Goal: Information Seeking & Learning: Learn about a topic

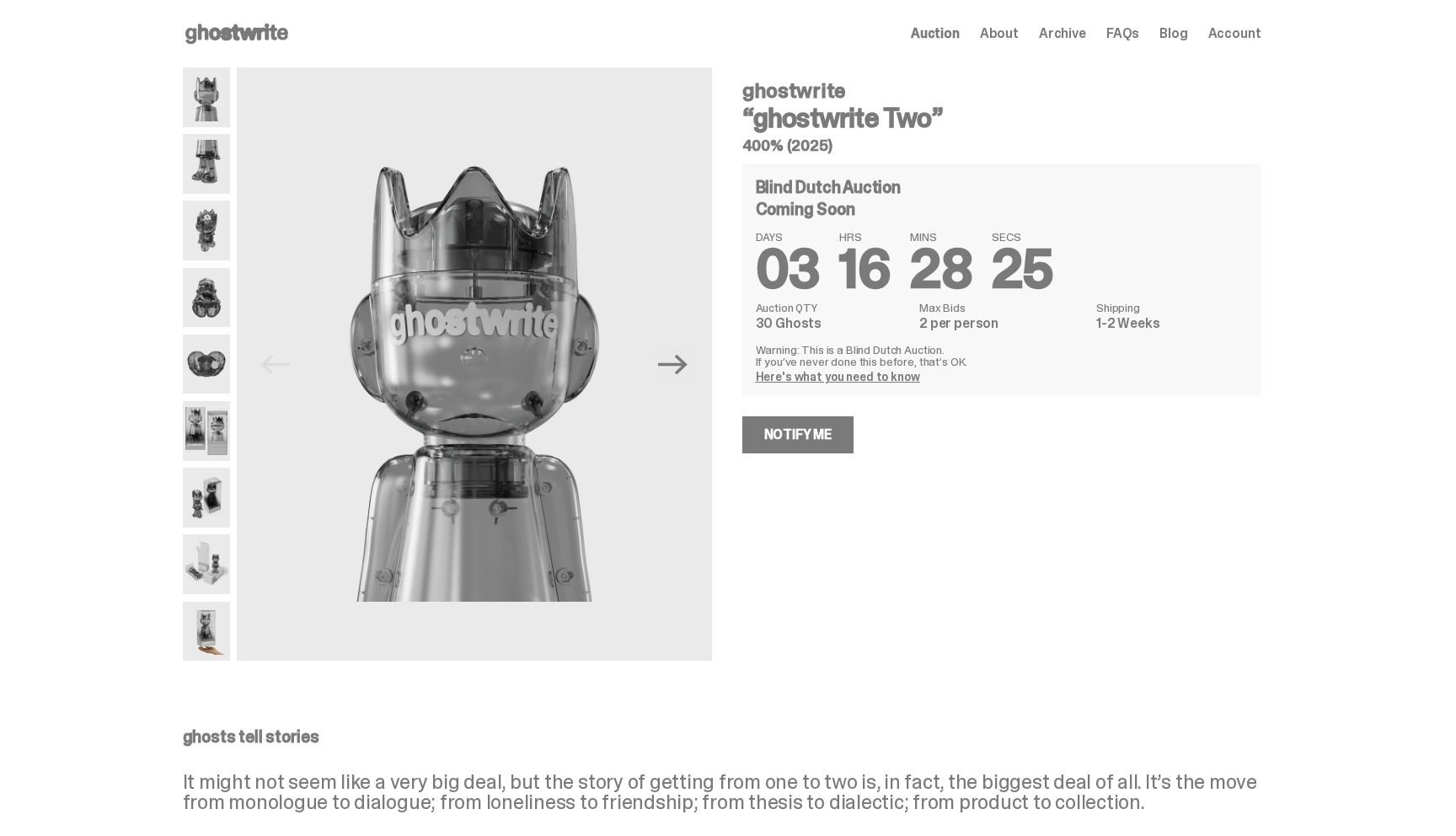
click at [250, 26] on icon at bounding box center [236, 33] width 108 height 27
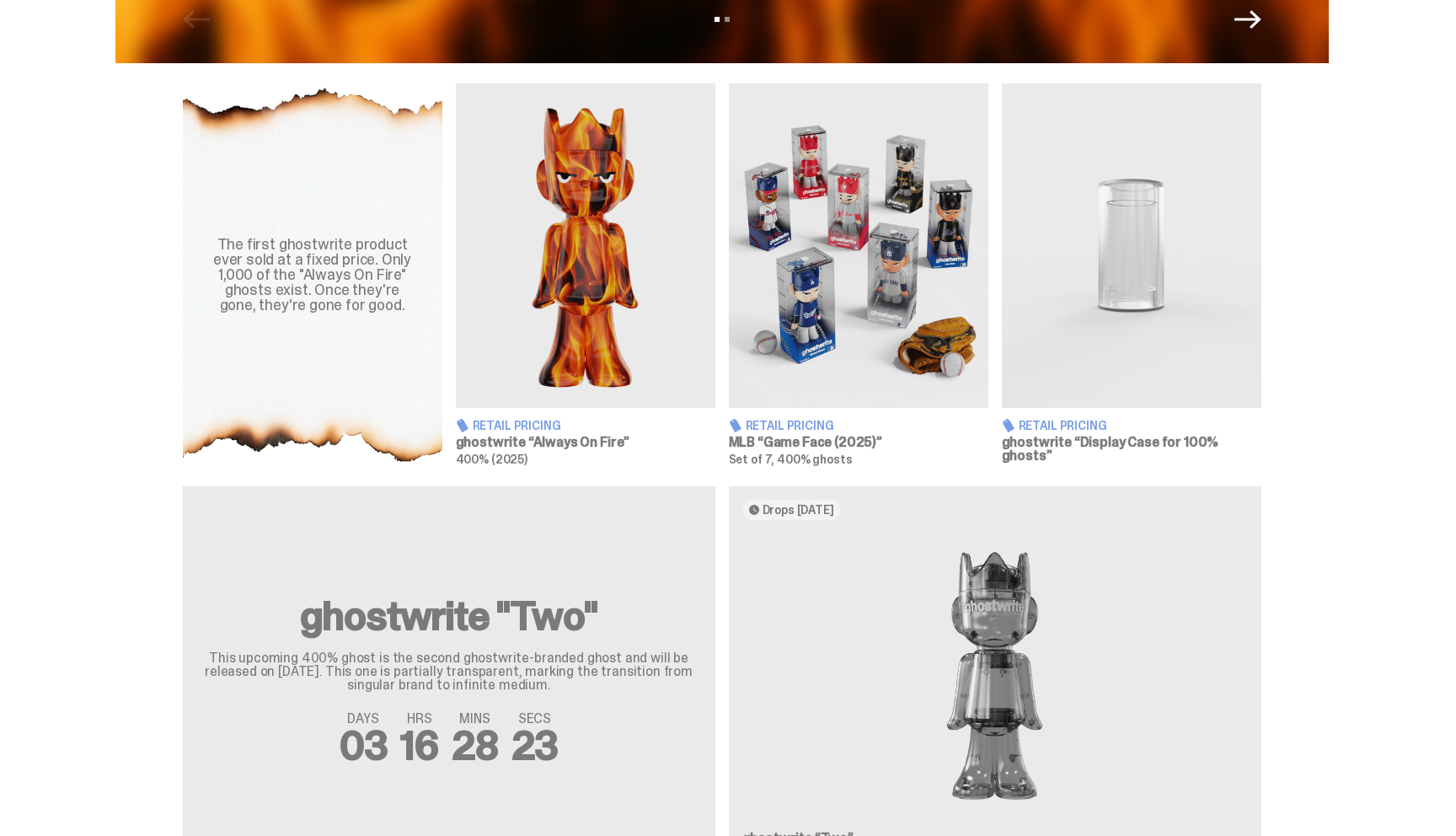
scroll to position [542, 0]
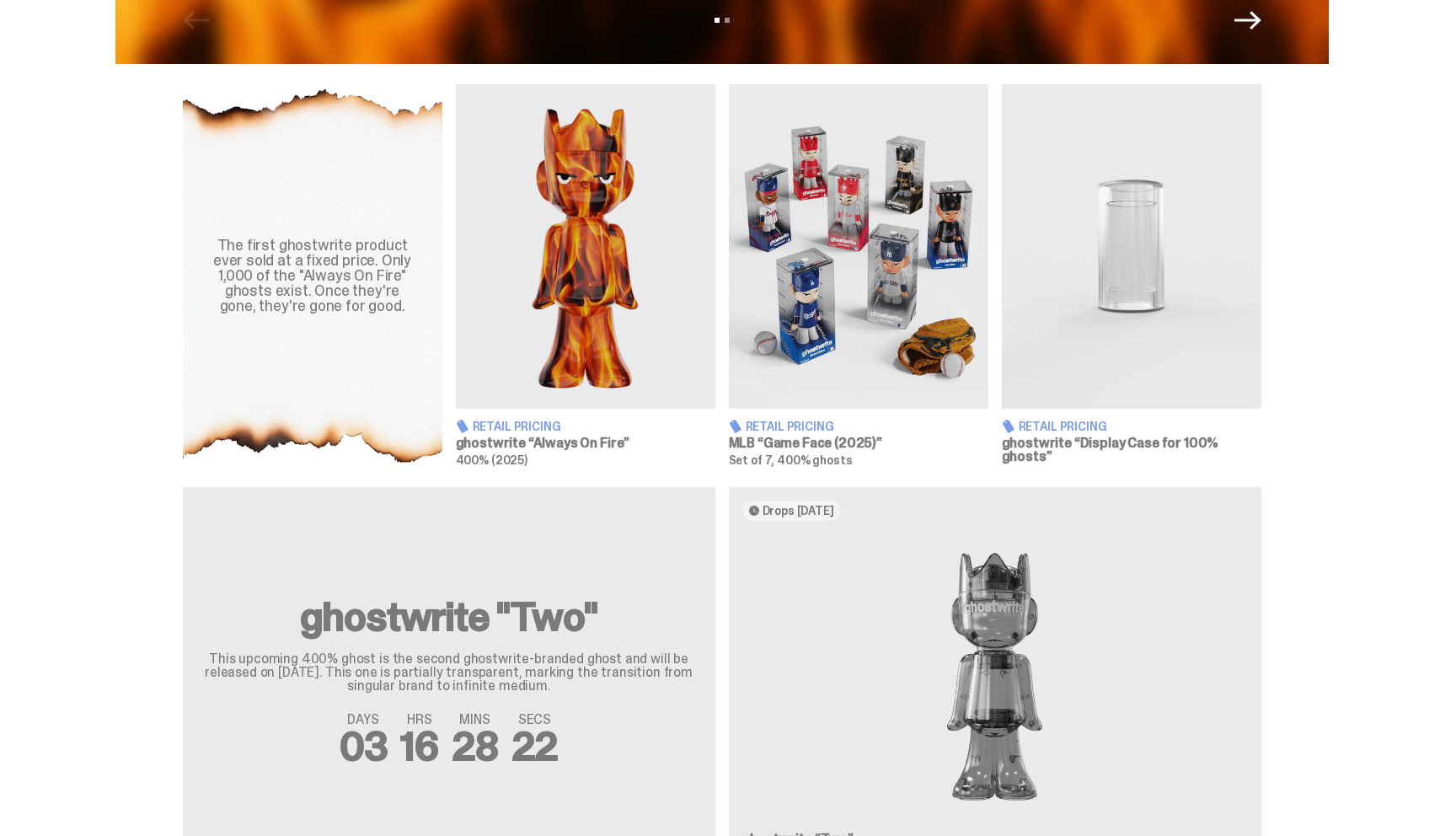
click at [572, 252] on img at bounding box center [585, 246] width 259 height 324
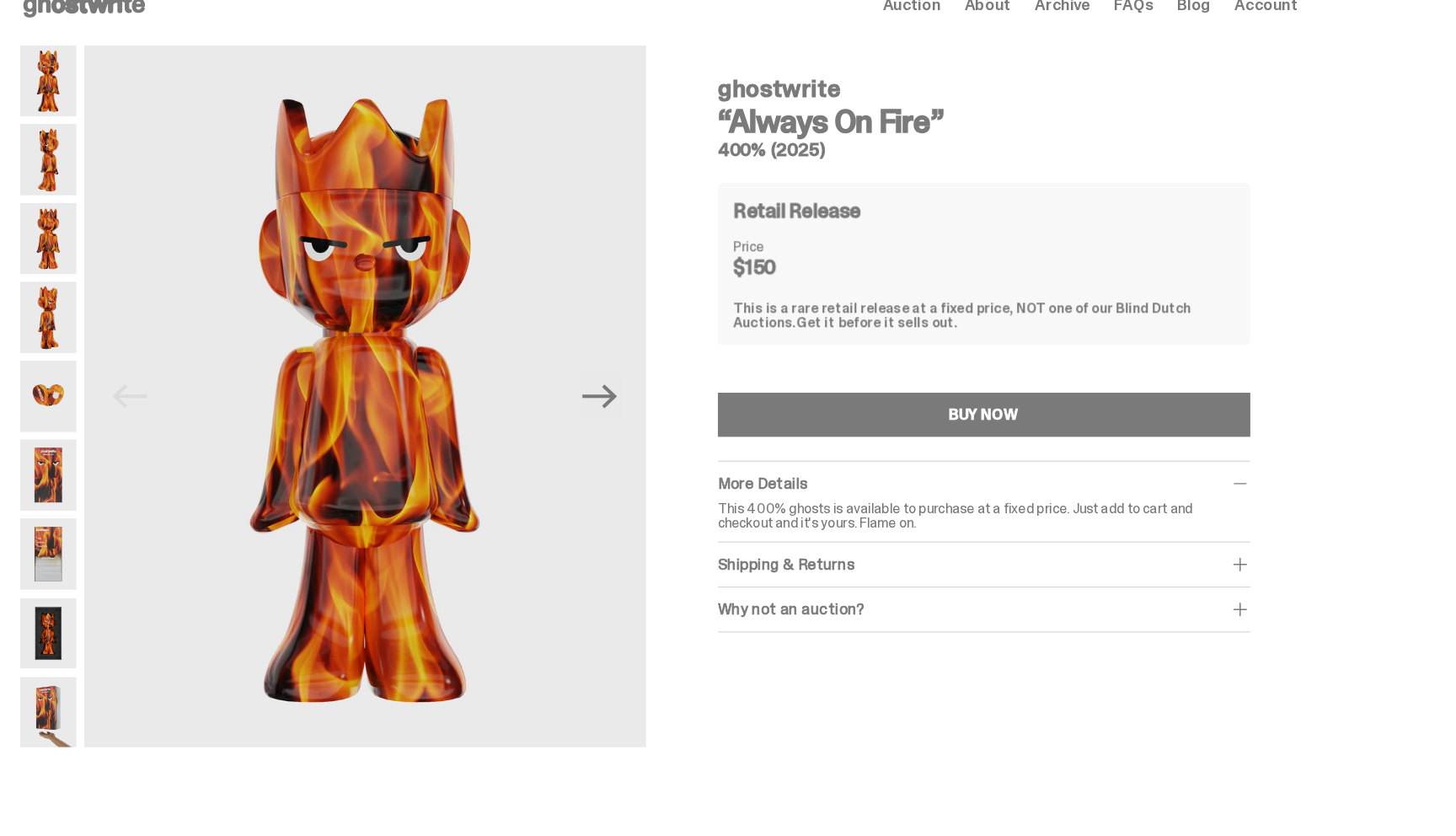
click at [203, 156] on img at bounding box center [206, 164] width 47 height 60
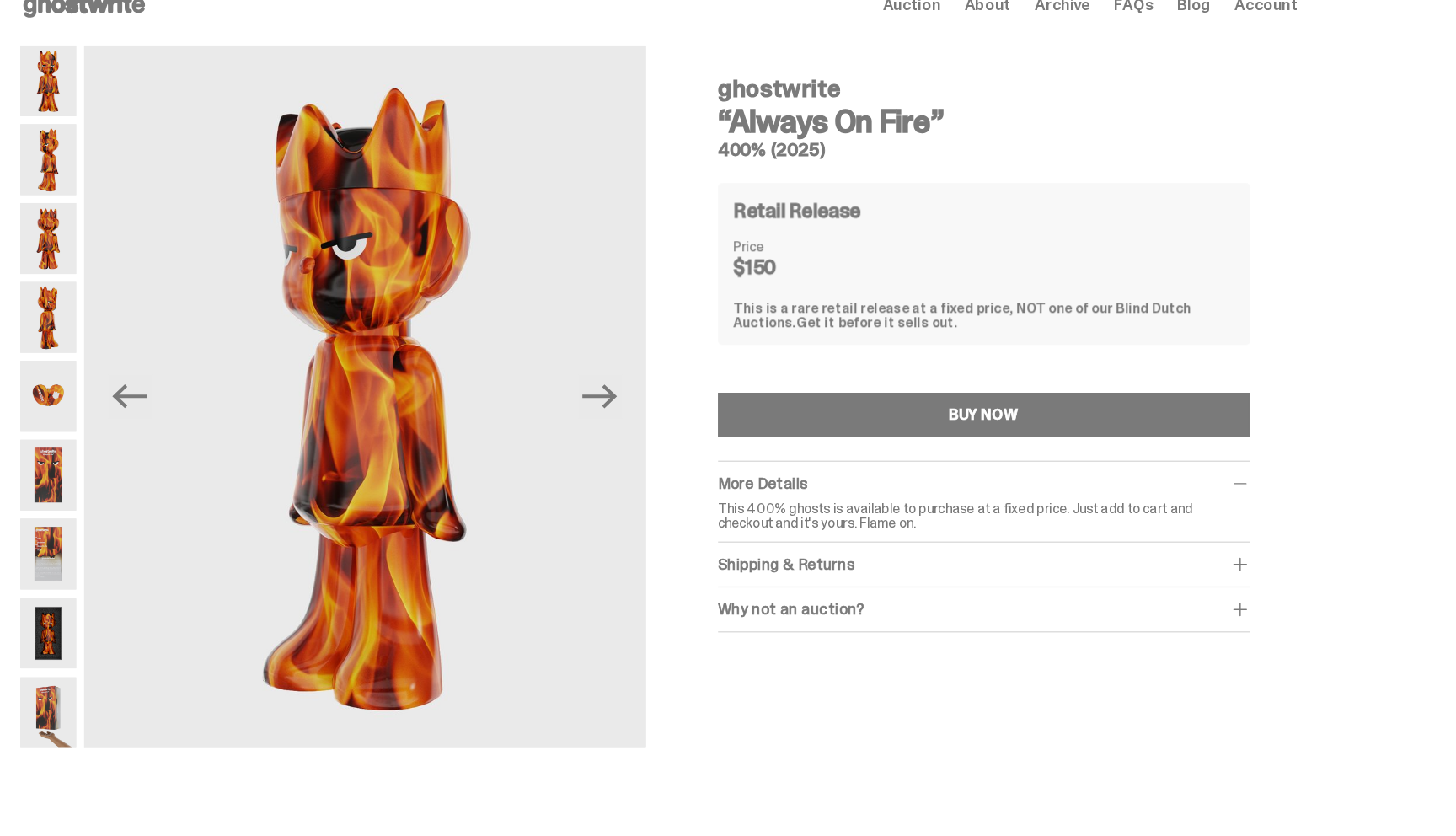
click at [208, 222] on img at bounding box center [206, 230] width 47 height 60
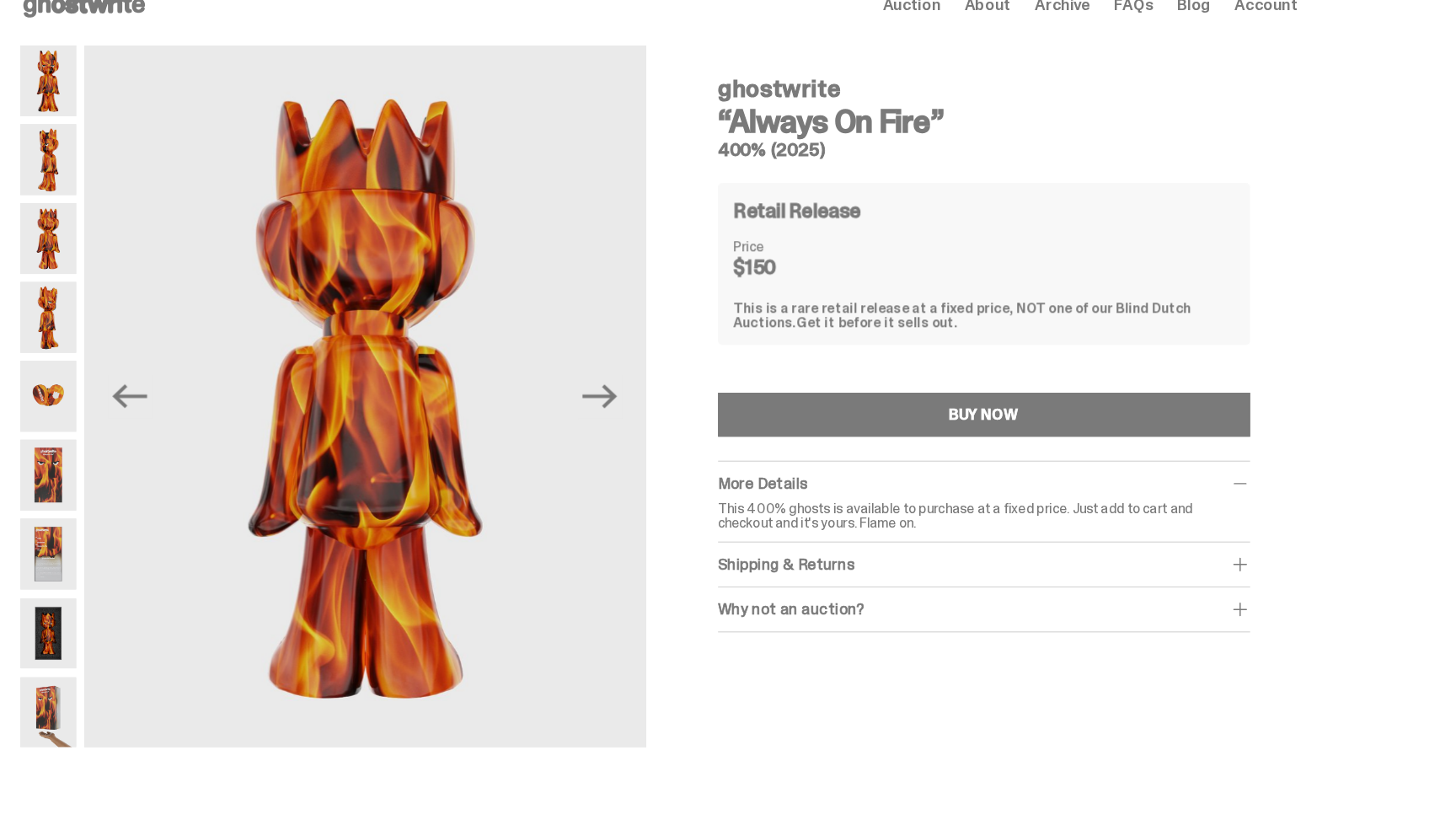
click at [210, 300] on img at bounding box center [206, 297] width 47 height 60
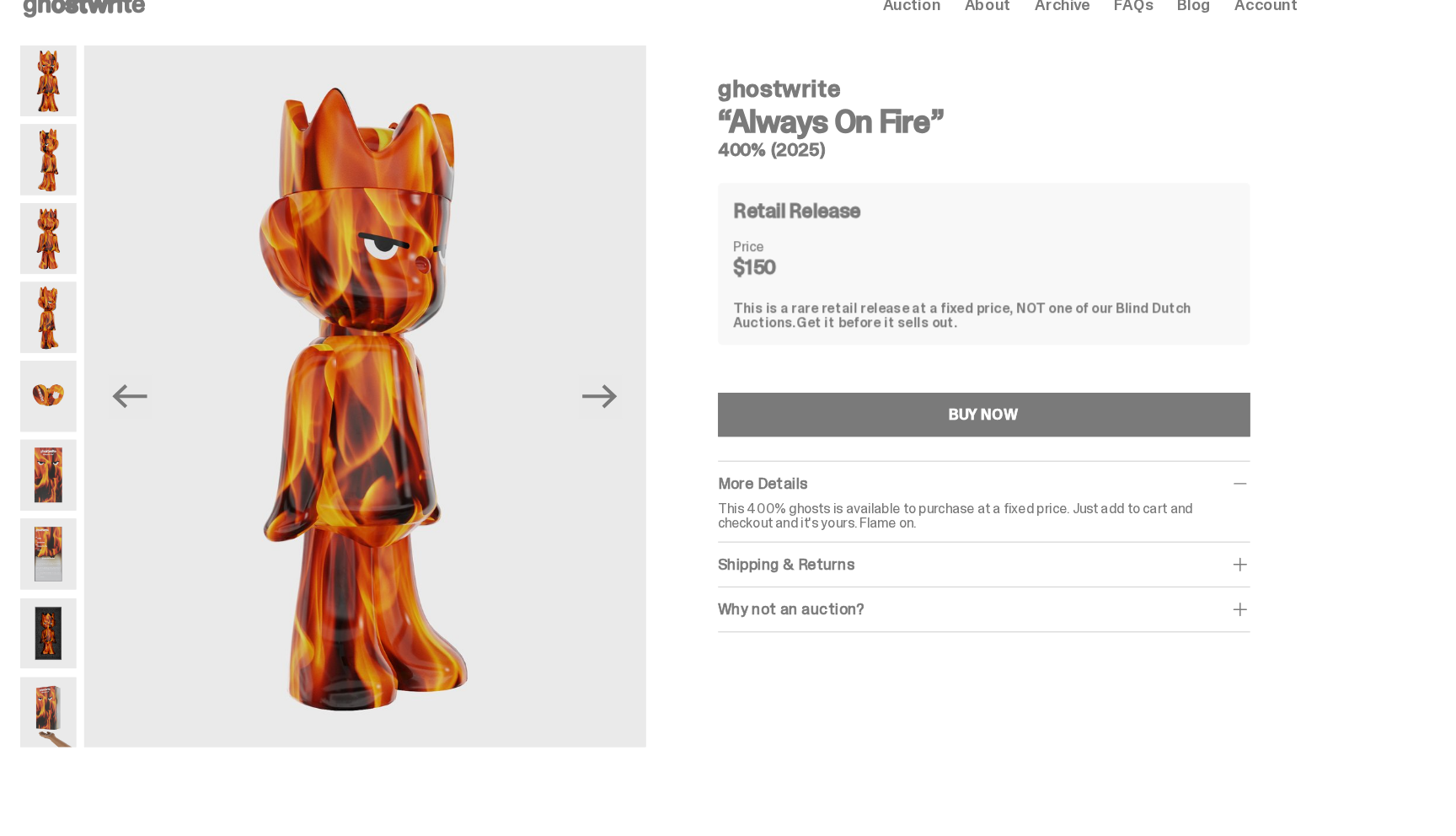
click at [211, 340] on img at bounding box center [206, 364] width 47 height 60
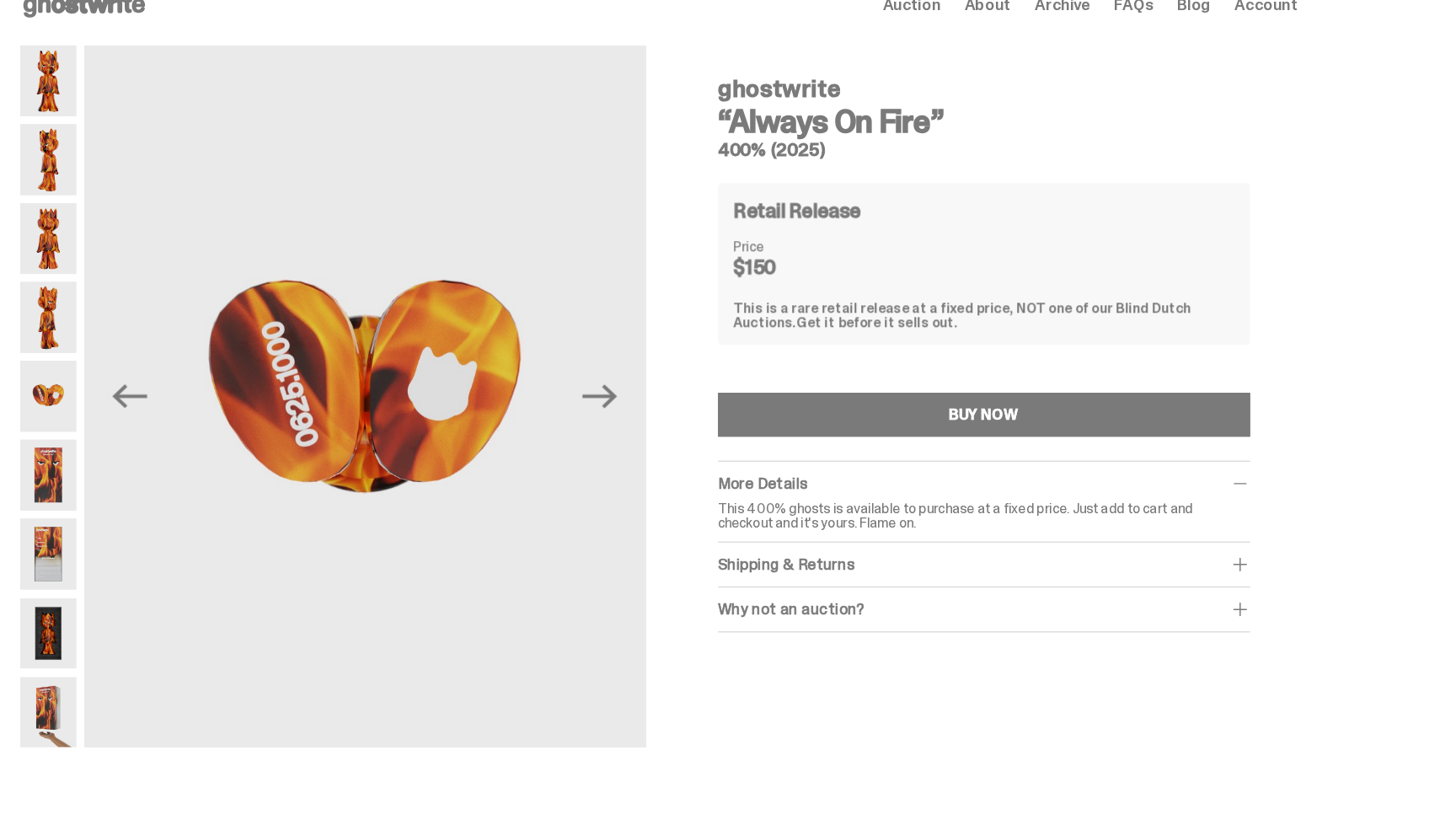
click at [204, 418] on img at bounding box center [206, 430] width 47 height 60
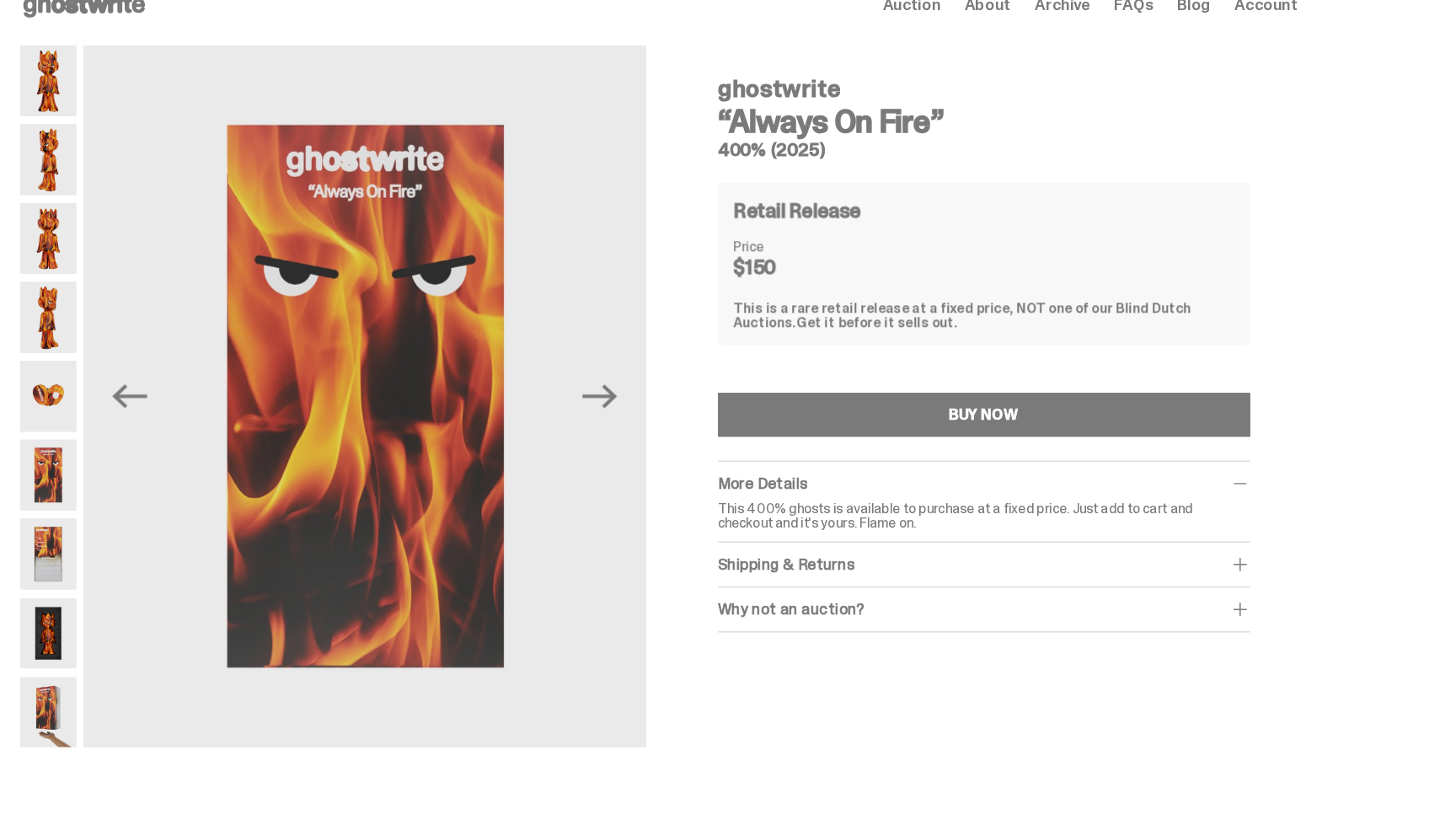
click at [207, 480] on img at bounding box center [206, 497] width 47 height 60
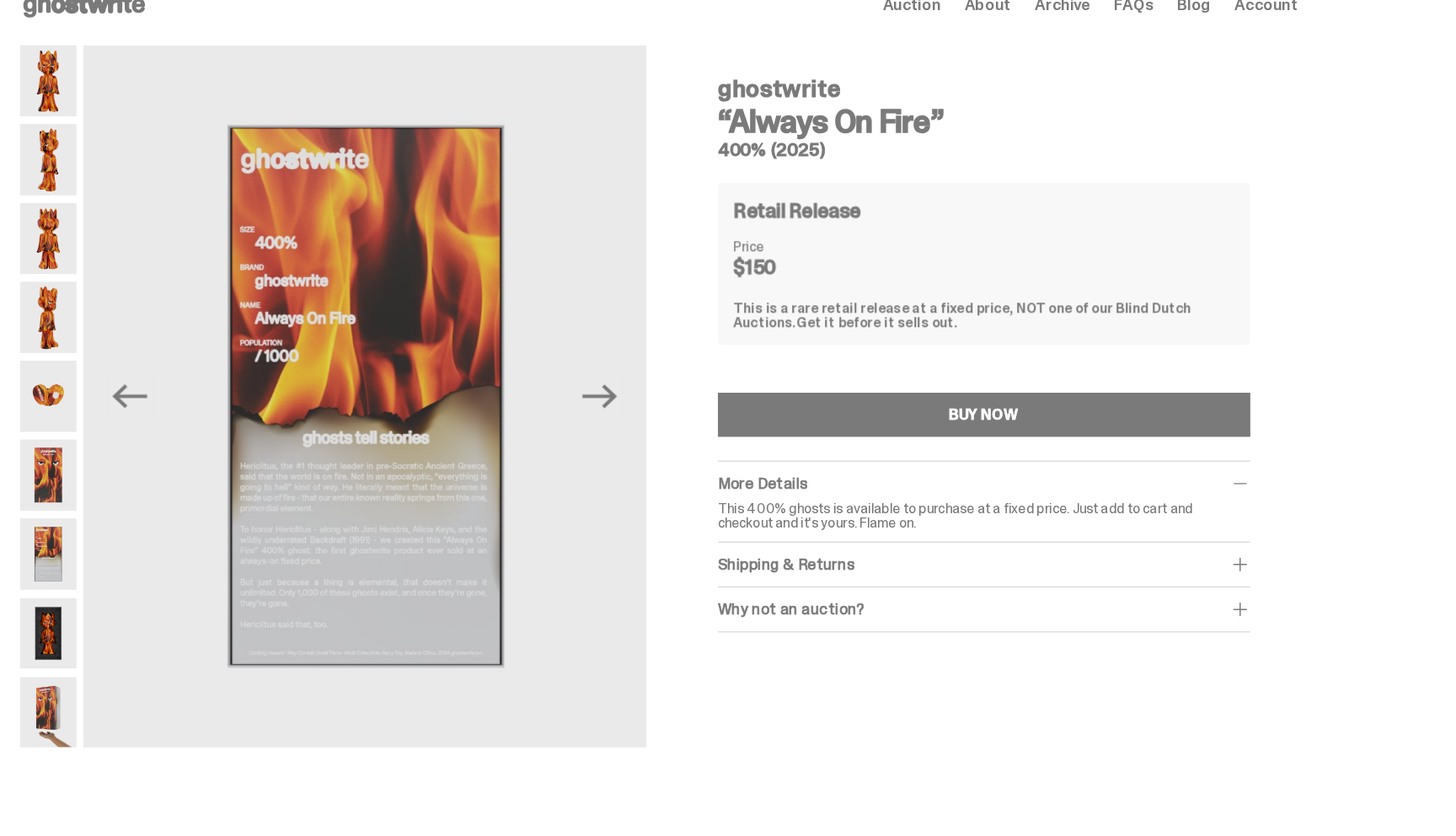
click at [207, 538] on img at bounding box center [206, 564] width 47 height 60
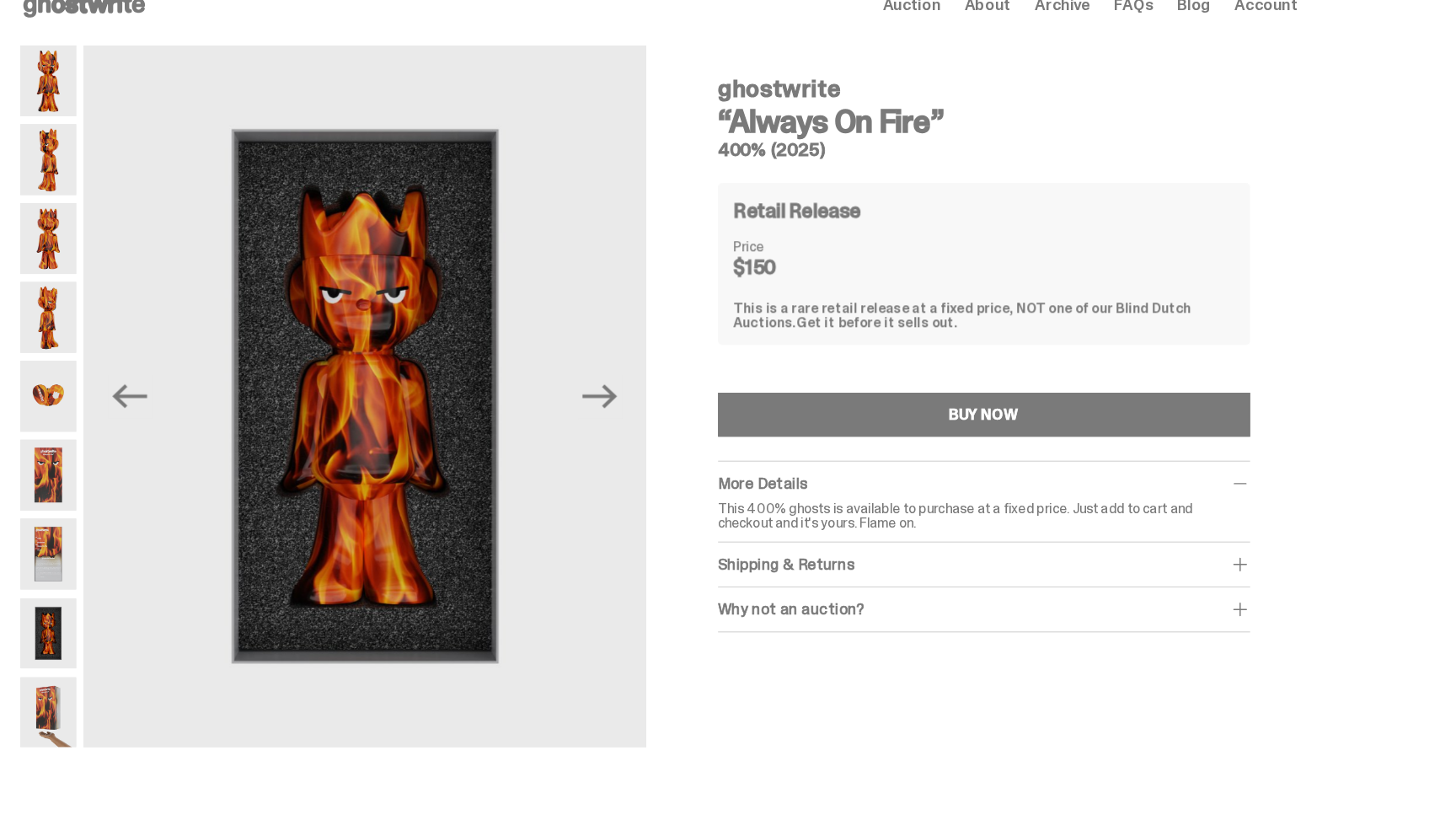
click at [212, 568] on img at bounding box center [206, 564] width 47 height 60
click at [221, 590] on img at bounding box center [206, 564] width 47 height 60
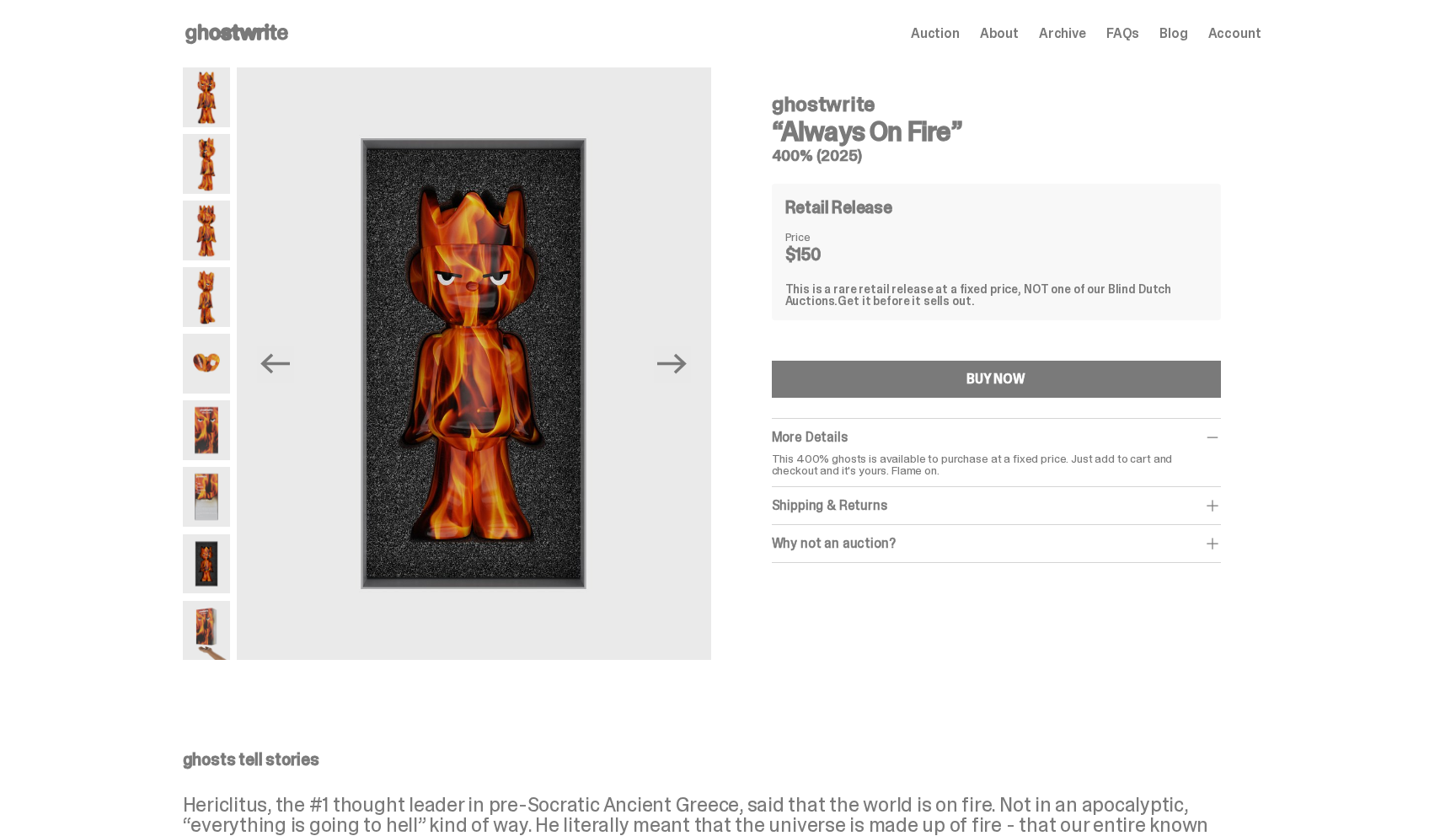
click at [938, 33] on span "Auction" at bounding box center [935, 33] width 49 height 13
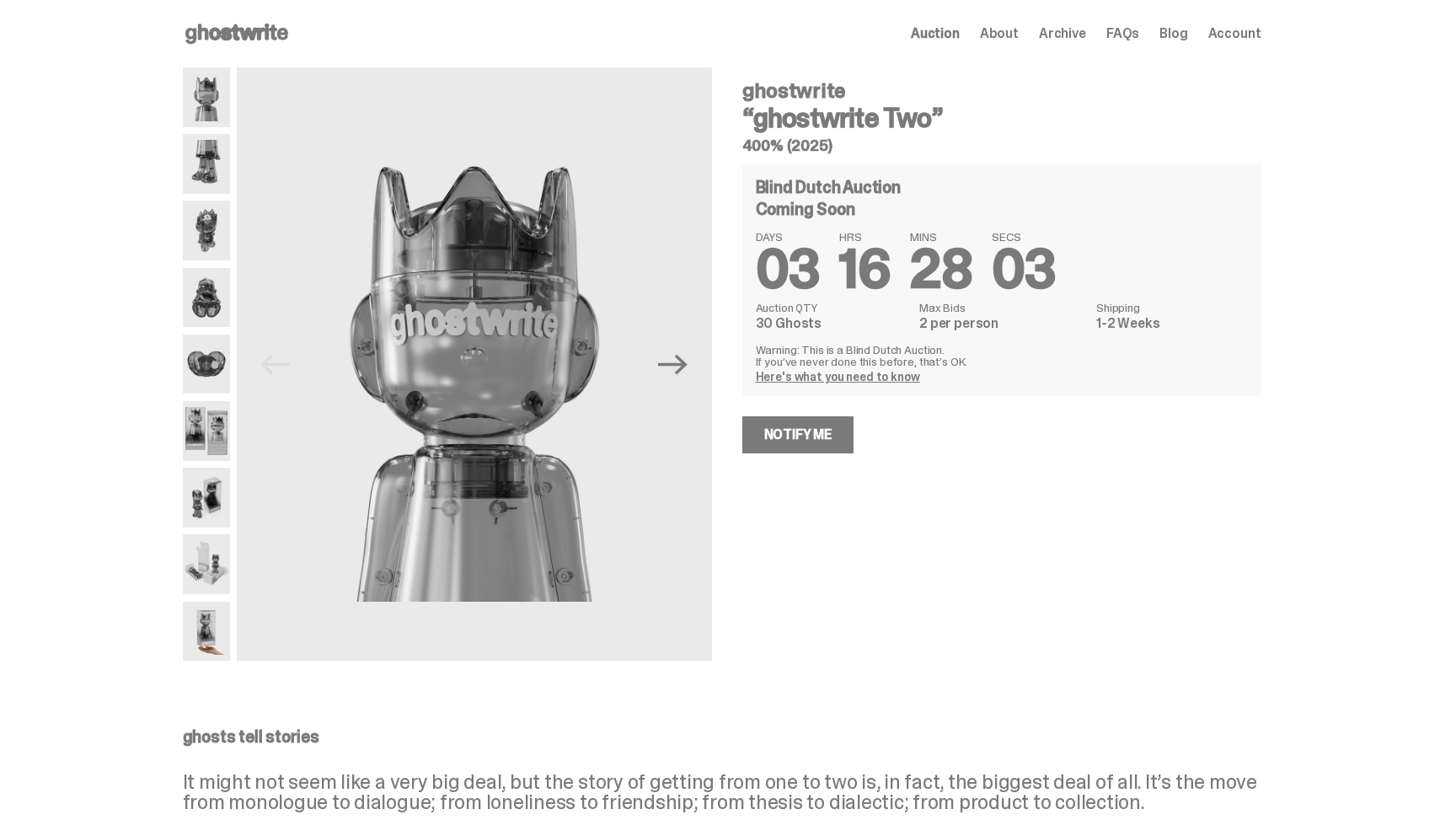
click at [1057, 38] on span "Archive" at bounding box center [1062, 33] width 47 height 13
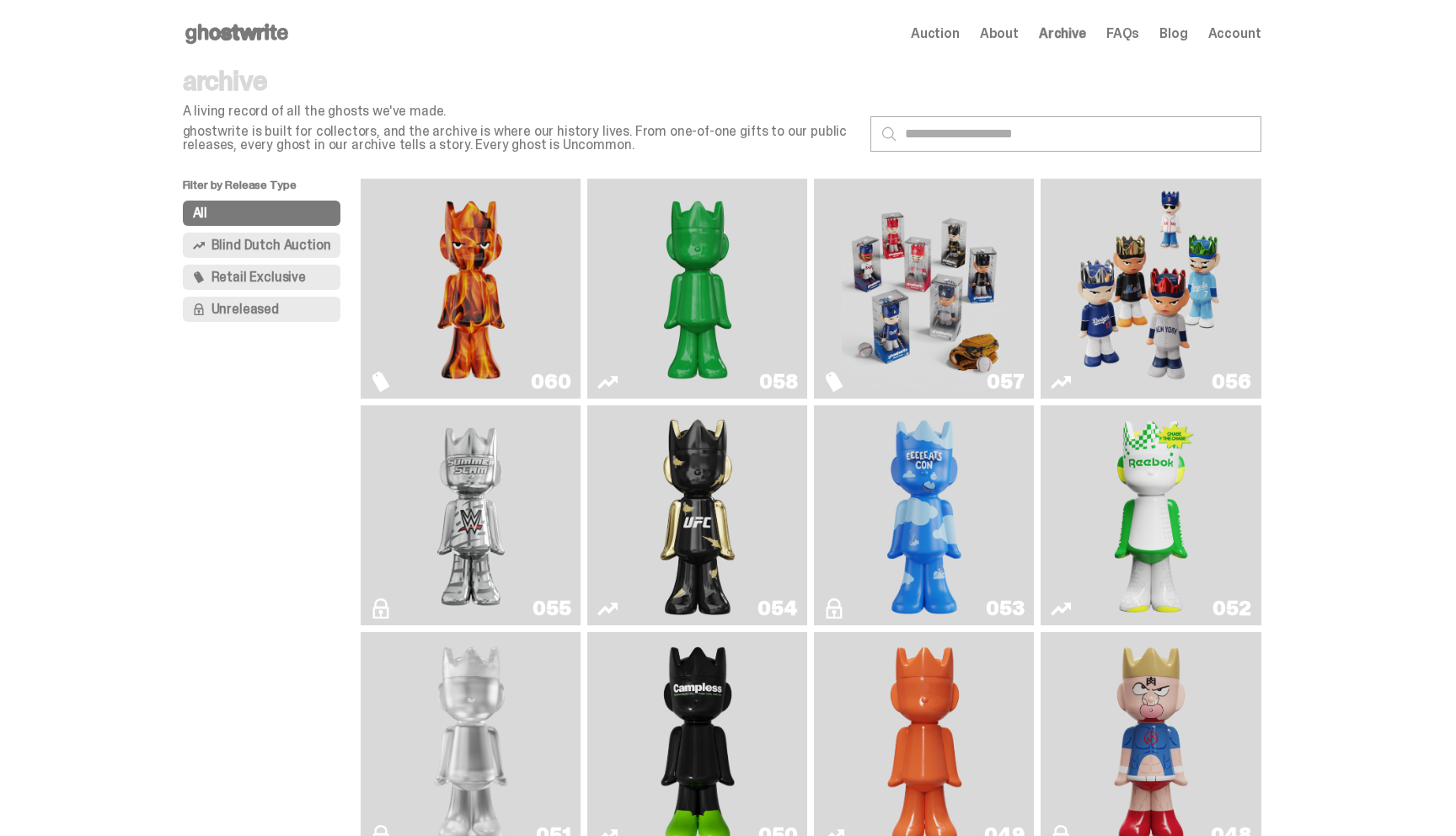
click at [659, 296] on img "Schrödinger's ghost: Sunday Green" at bounding box center [698, 288] width 165 height 207
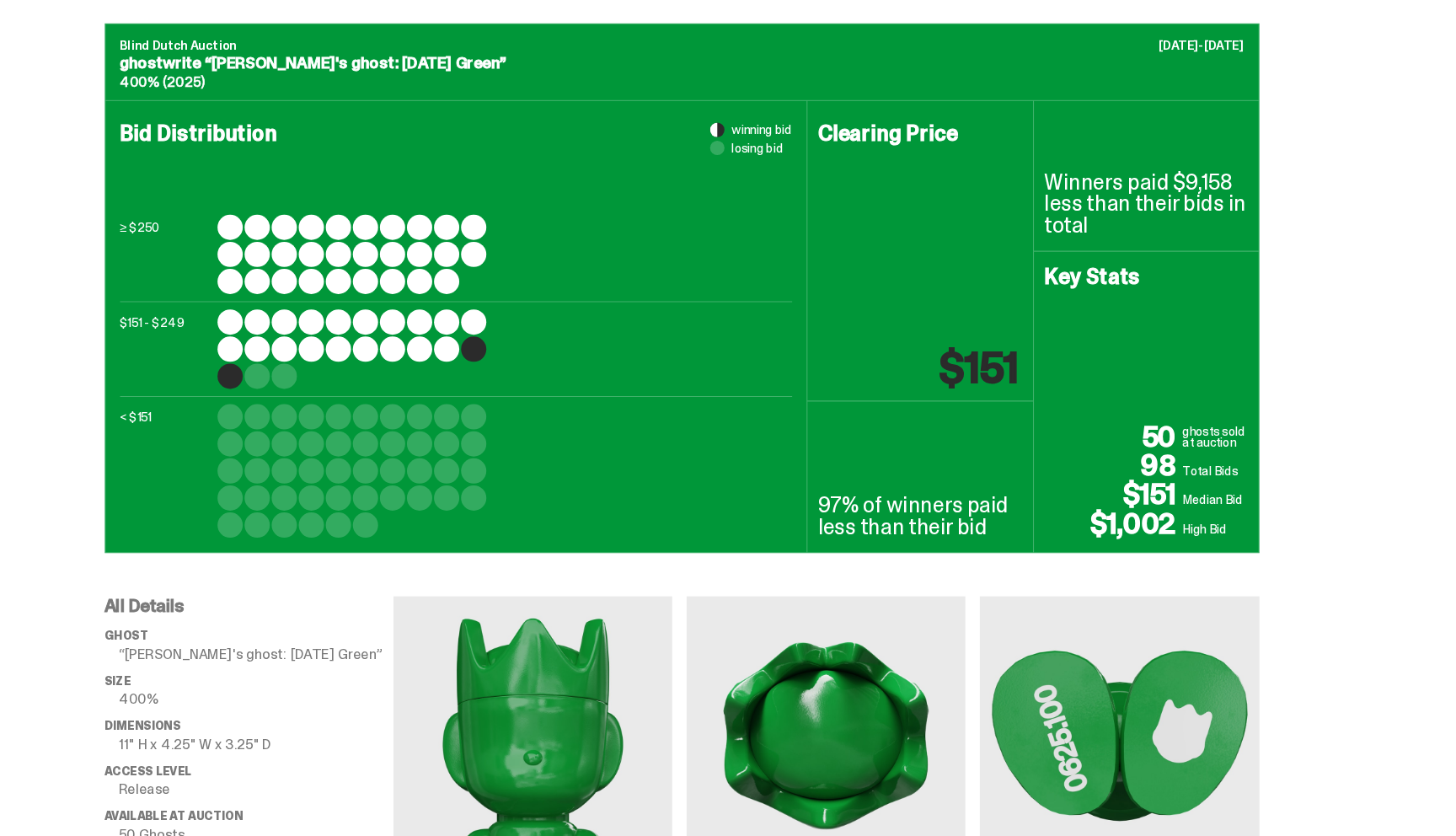
scroll to position [610, 0]
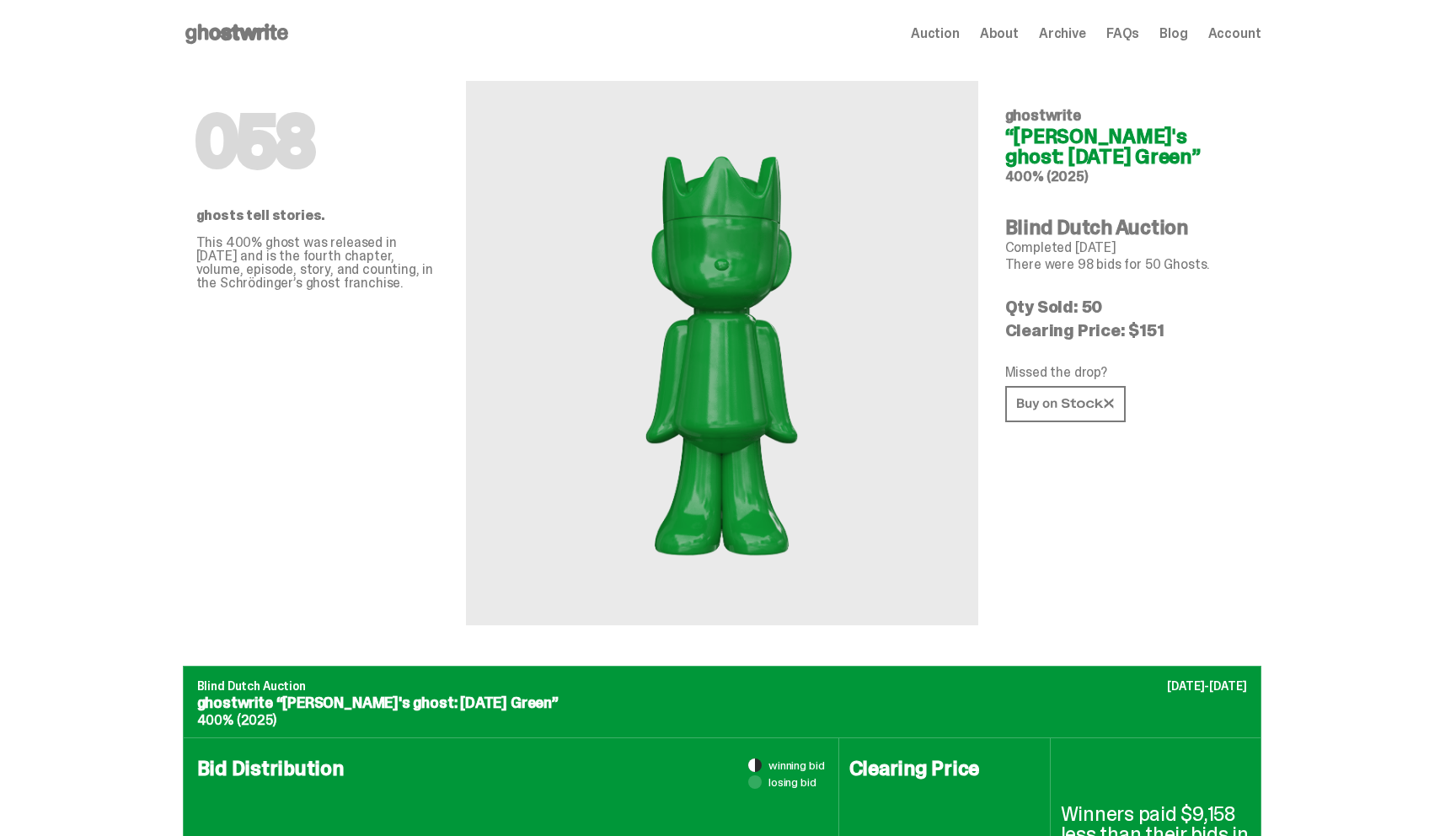
click at [262, 18] on div "Open main menu Home Auction About Archive FAQs Blog Account Auction" at bounding box center [721, 33] width 1078 height 68
click at [227, 37] on use at bounding box center [236, 33] width 103 height 20
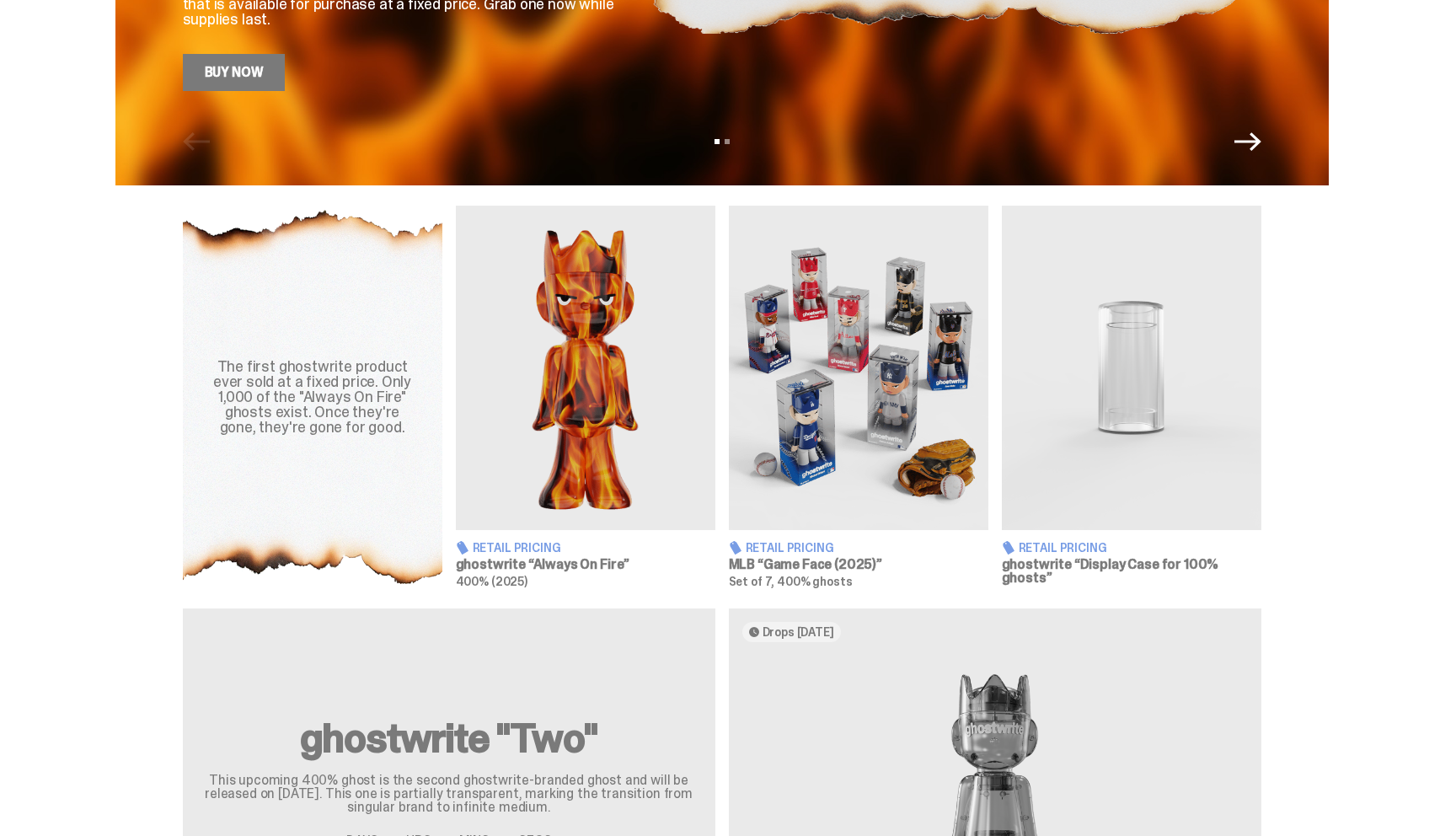
scroll to position [430, 0]
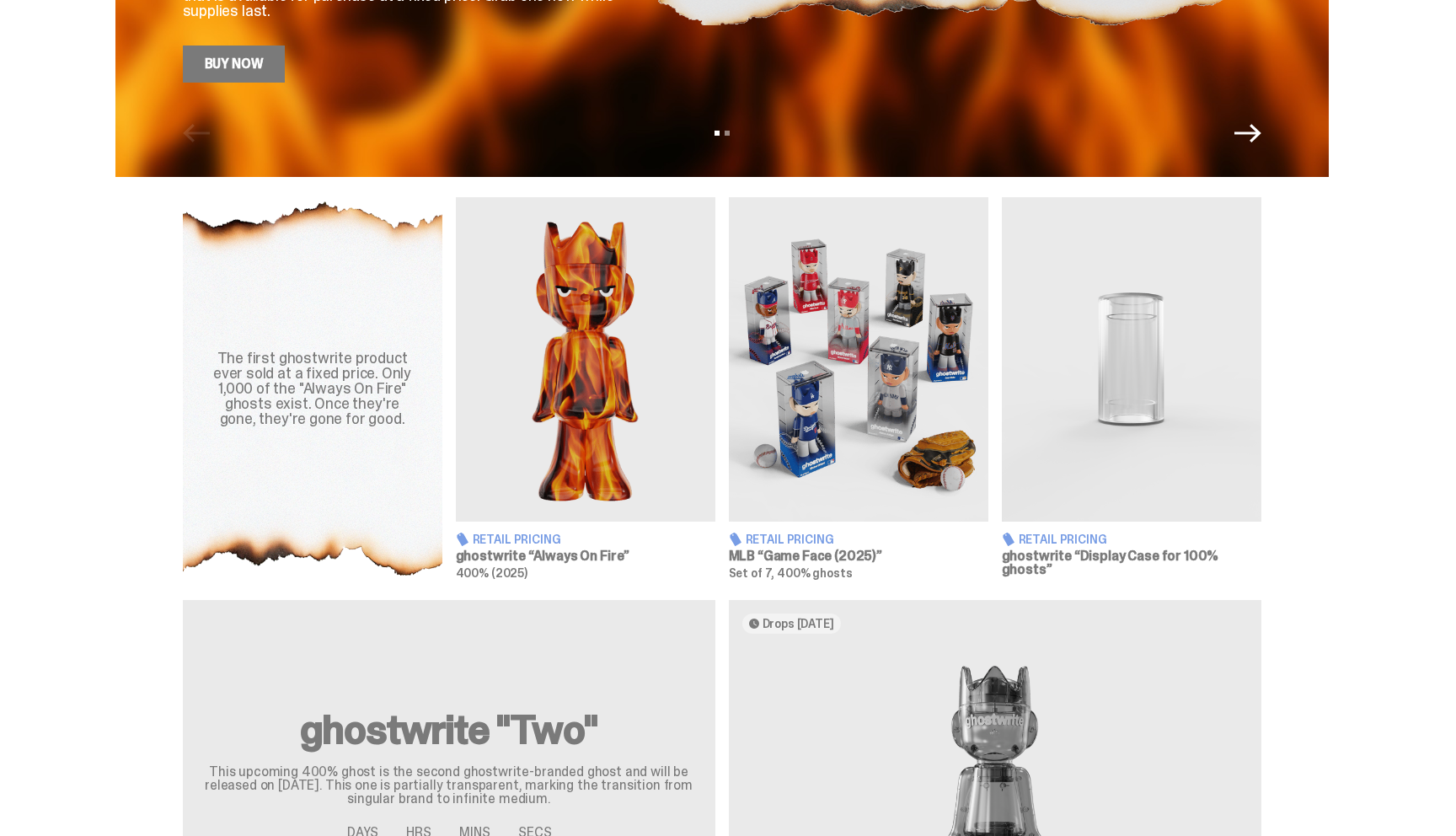
click at [601, 427] on img at bounding box center [585, 359] width 259 height 324
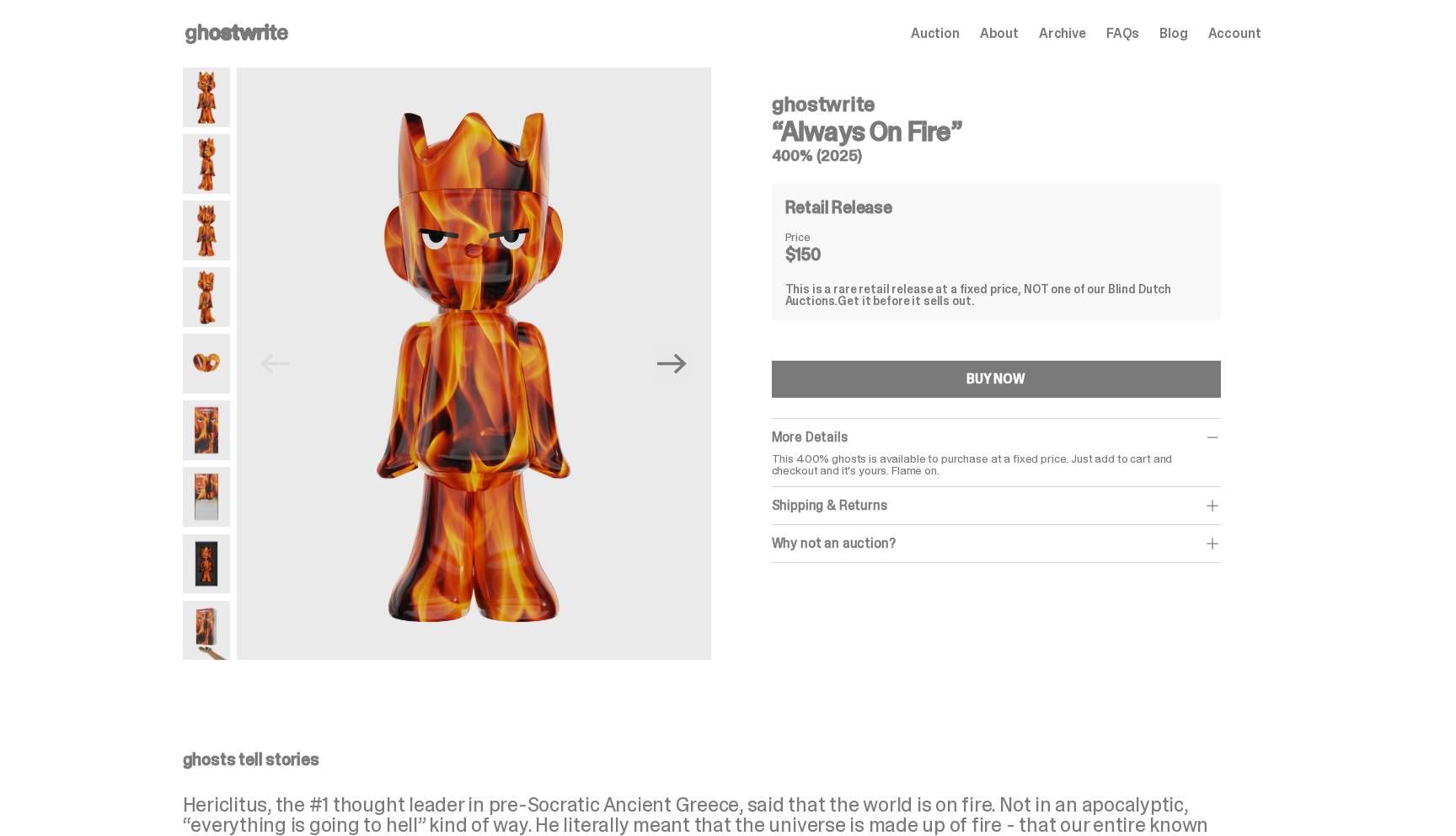
click at [207, 376] on img at bounding box center [206, 364] width 47 height 60
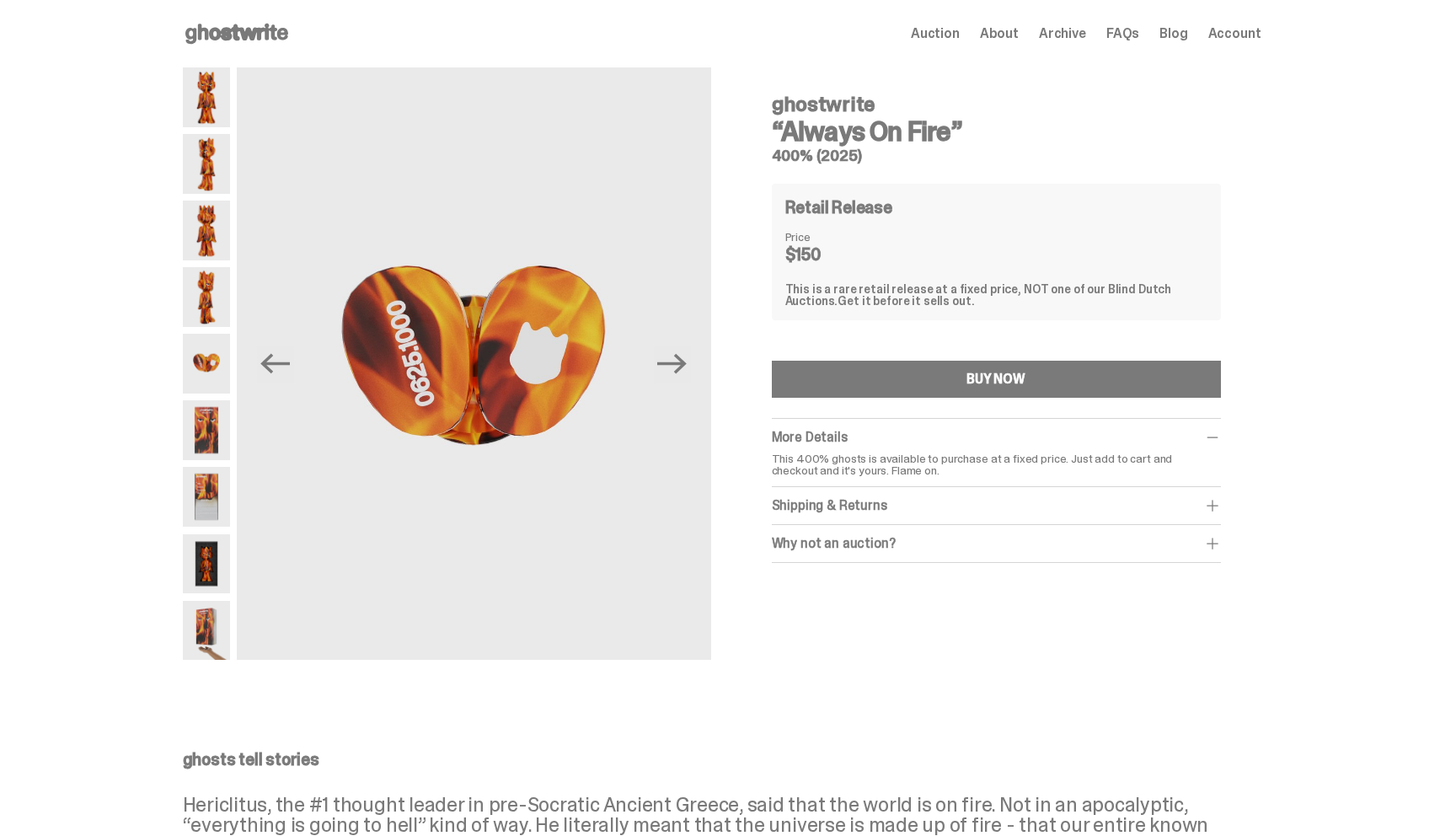
click at [211, 286] on img at bounding box center [206, 297] width 47 height 60
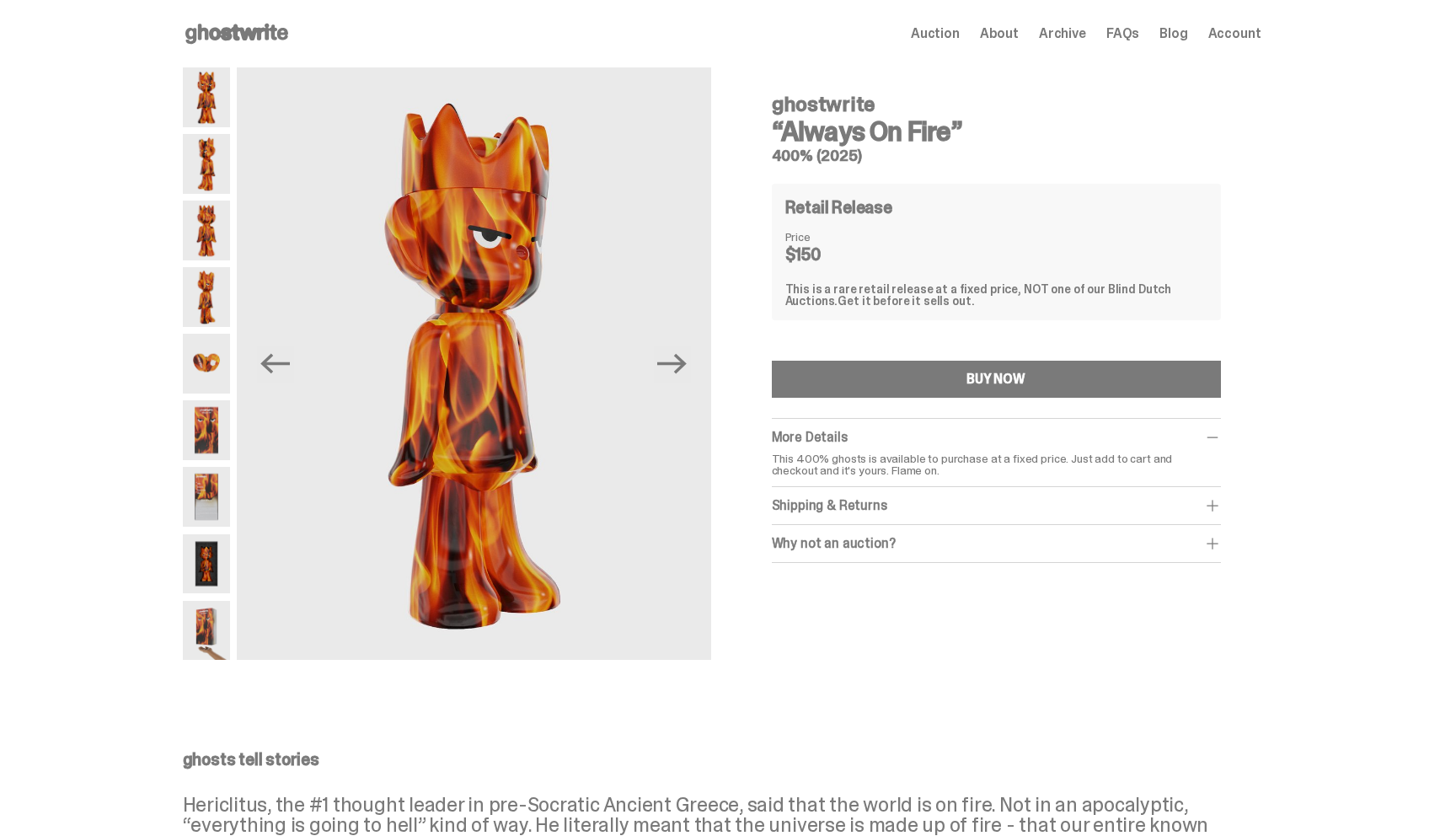
click at [211, 286] on img at bounding box center [206, 297] width 47 height 60
click at [209, 223] on img at bounding box center [206, 230] width 47 height 60
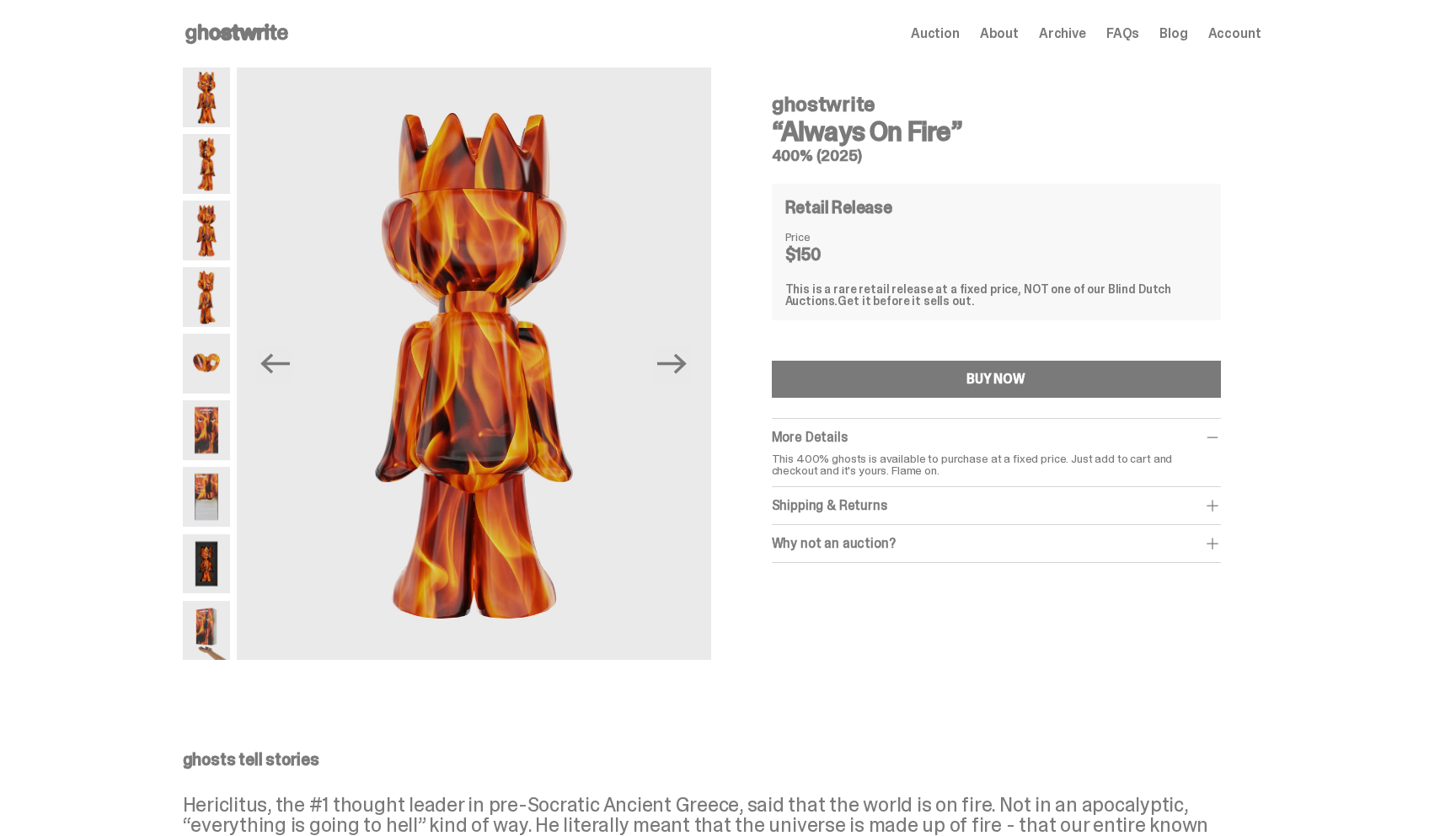
click at [209, 164] on img at bounding box center [206, 164] width 47 height 60
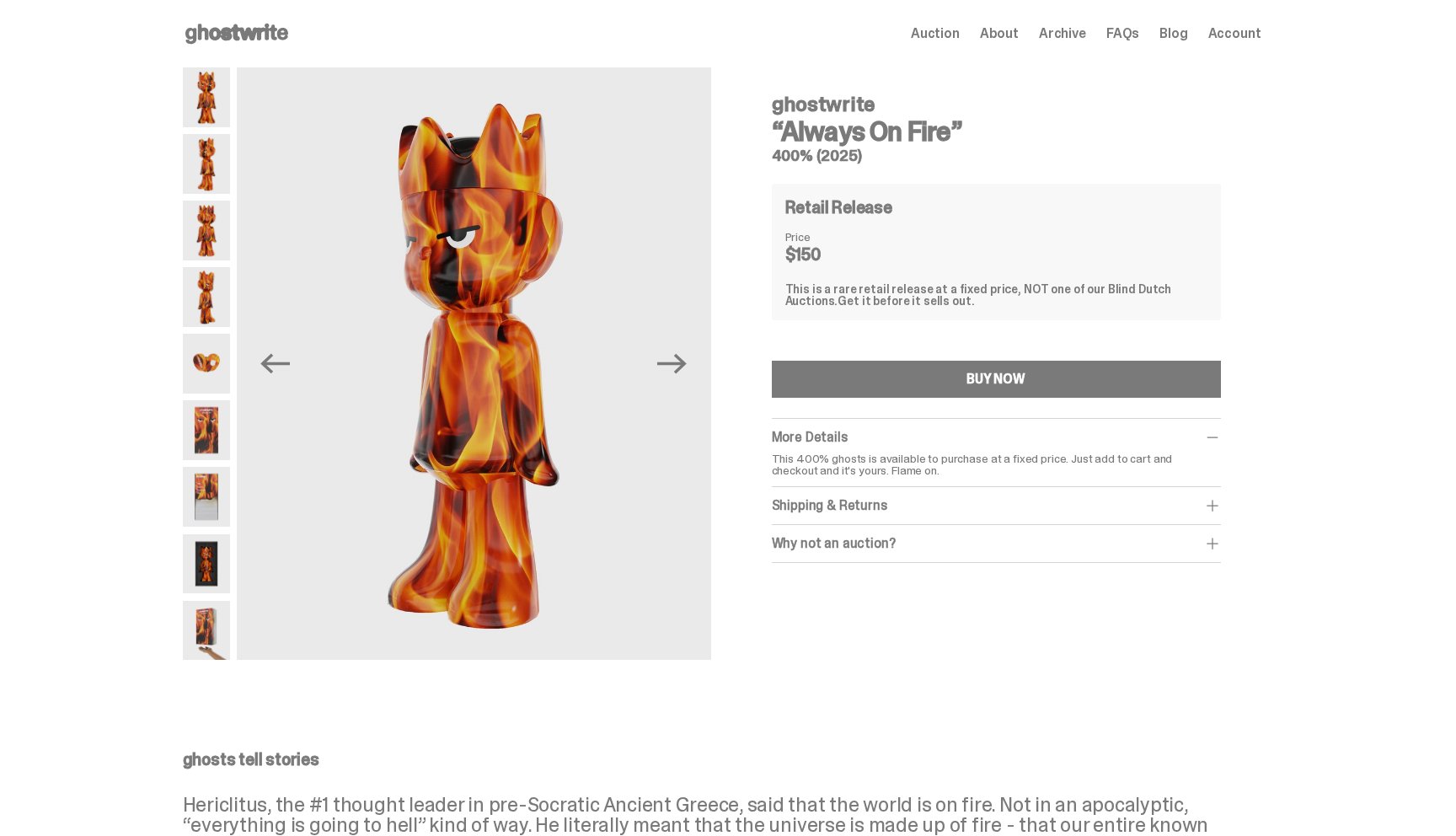
click at [213, 117] on img at bounding box center [206, 98] width 47 height 60
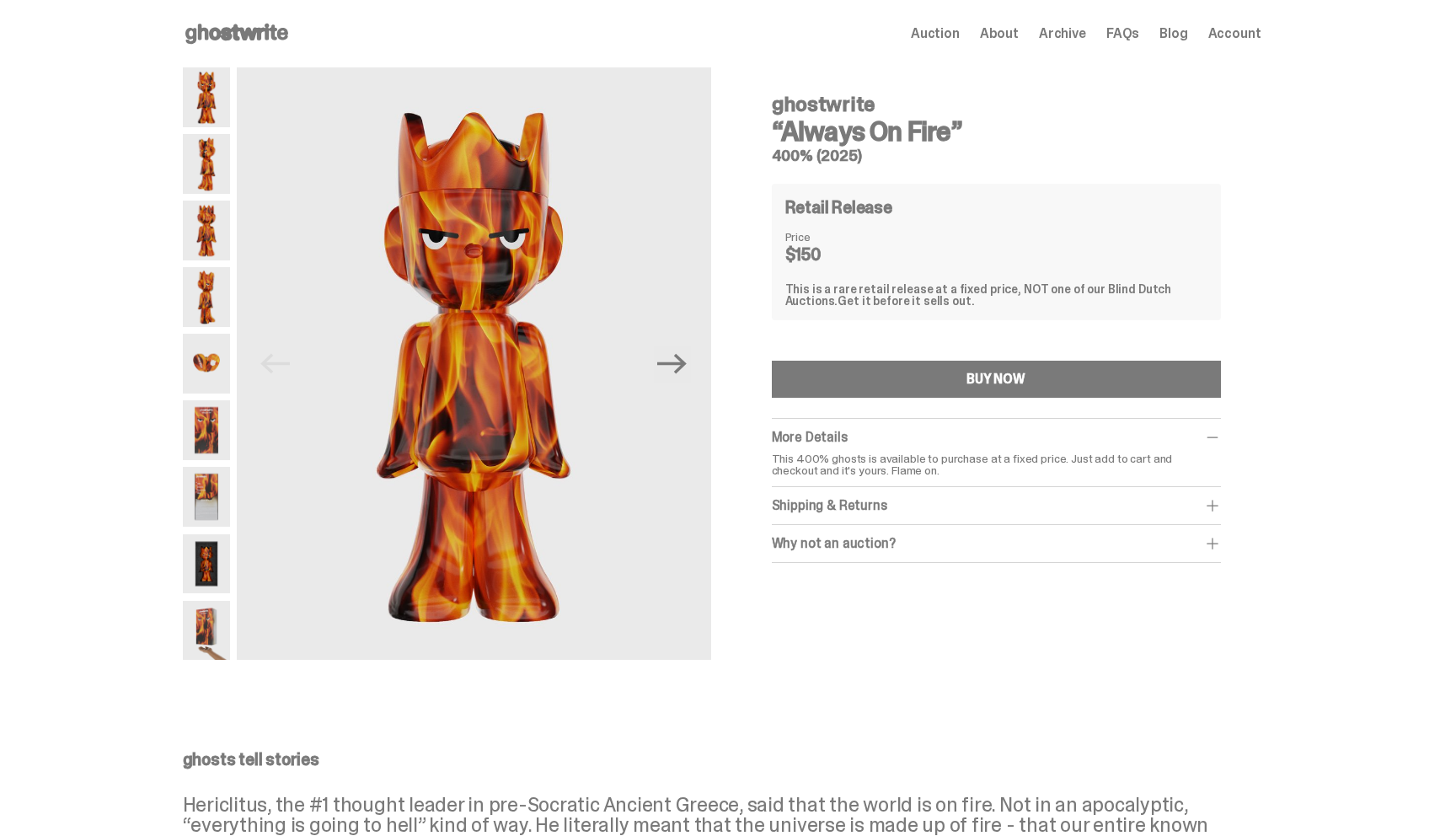
click at [210, 435] on img at bounding box center [206, 430] width 47 height 60
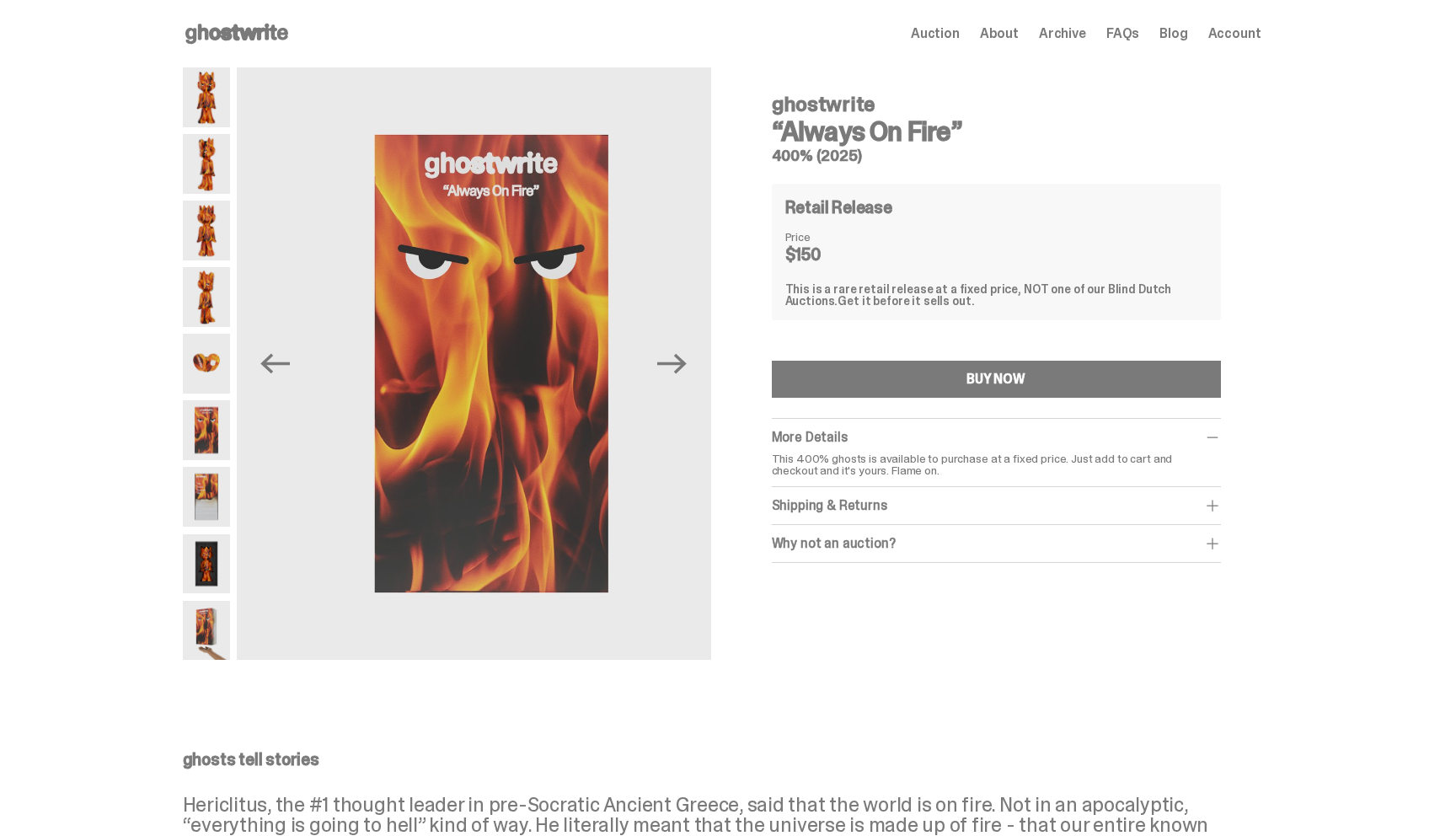
click at [209, 476] on img at bounding box center [206, 497] width 47 height 60
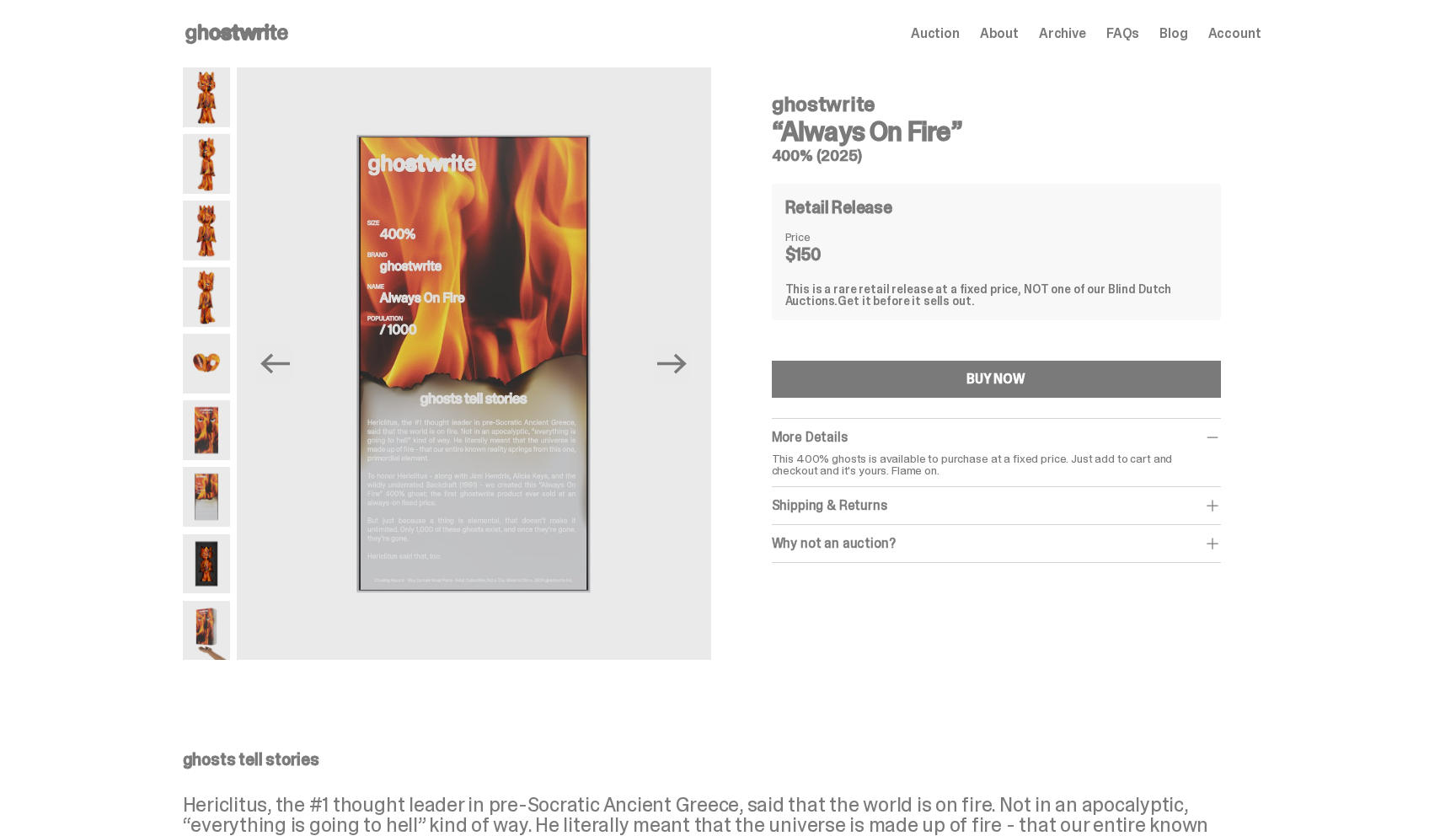
click at [1073, 31] on span "Archive" at bounding box center [1062, 33] width 47 height 13
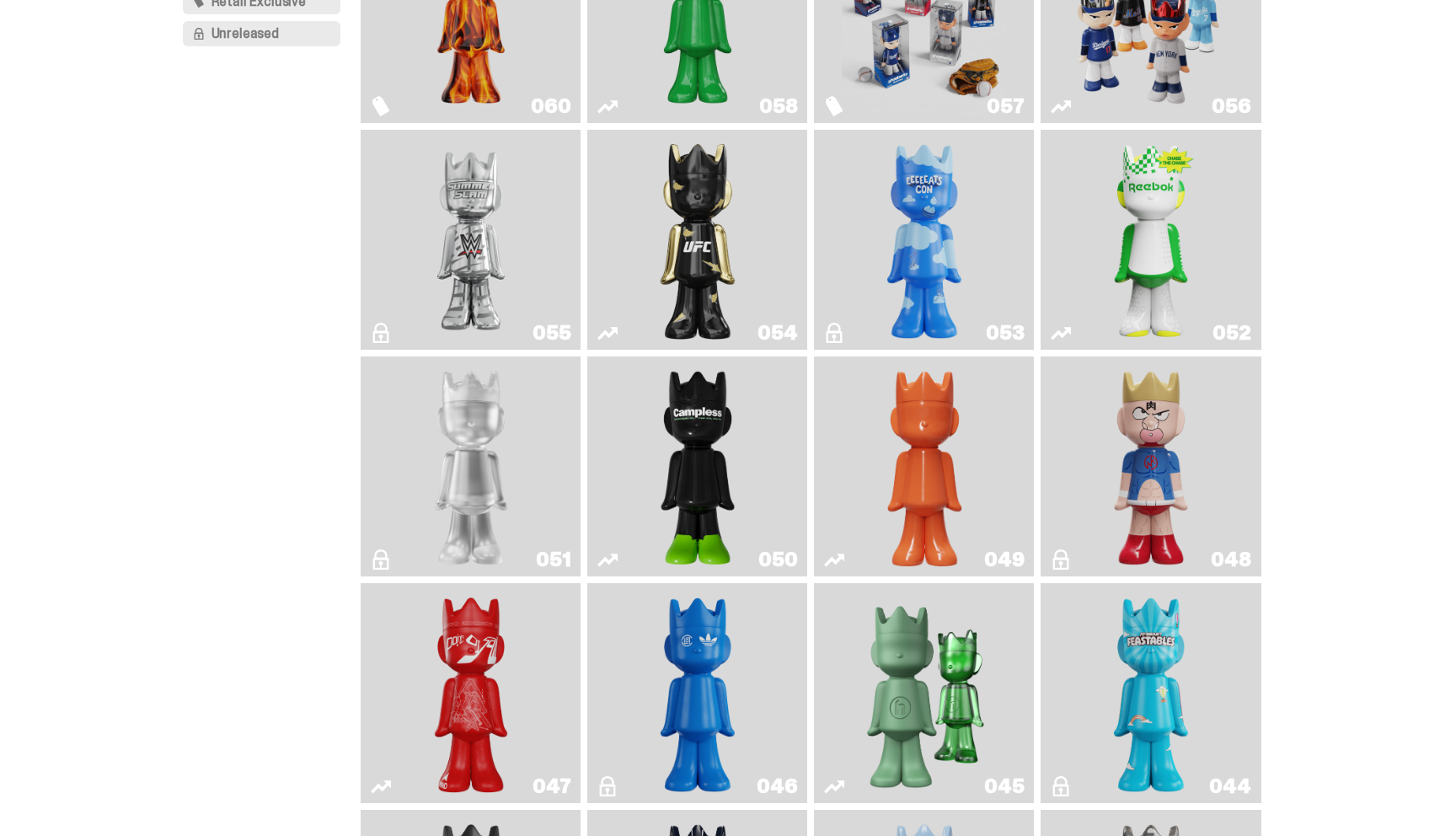
scroll to position [301, 0]
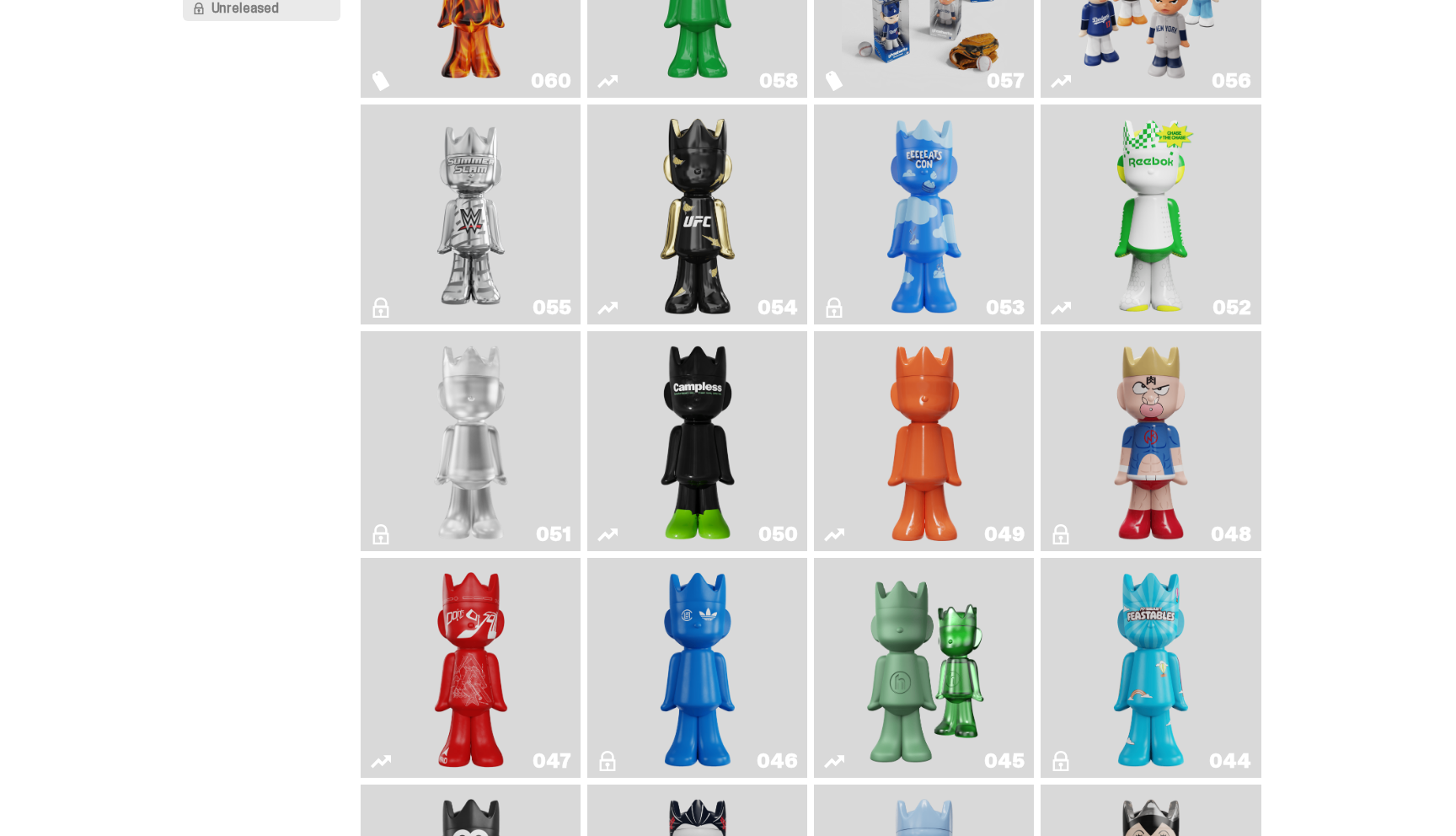
click at [663, 130] on img "Ruby" at bounding box center [698, 214] width 90 height 207
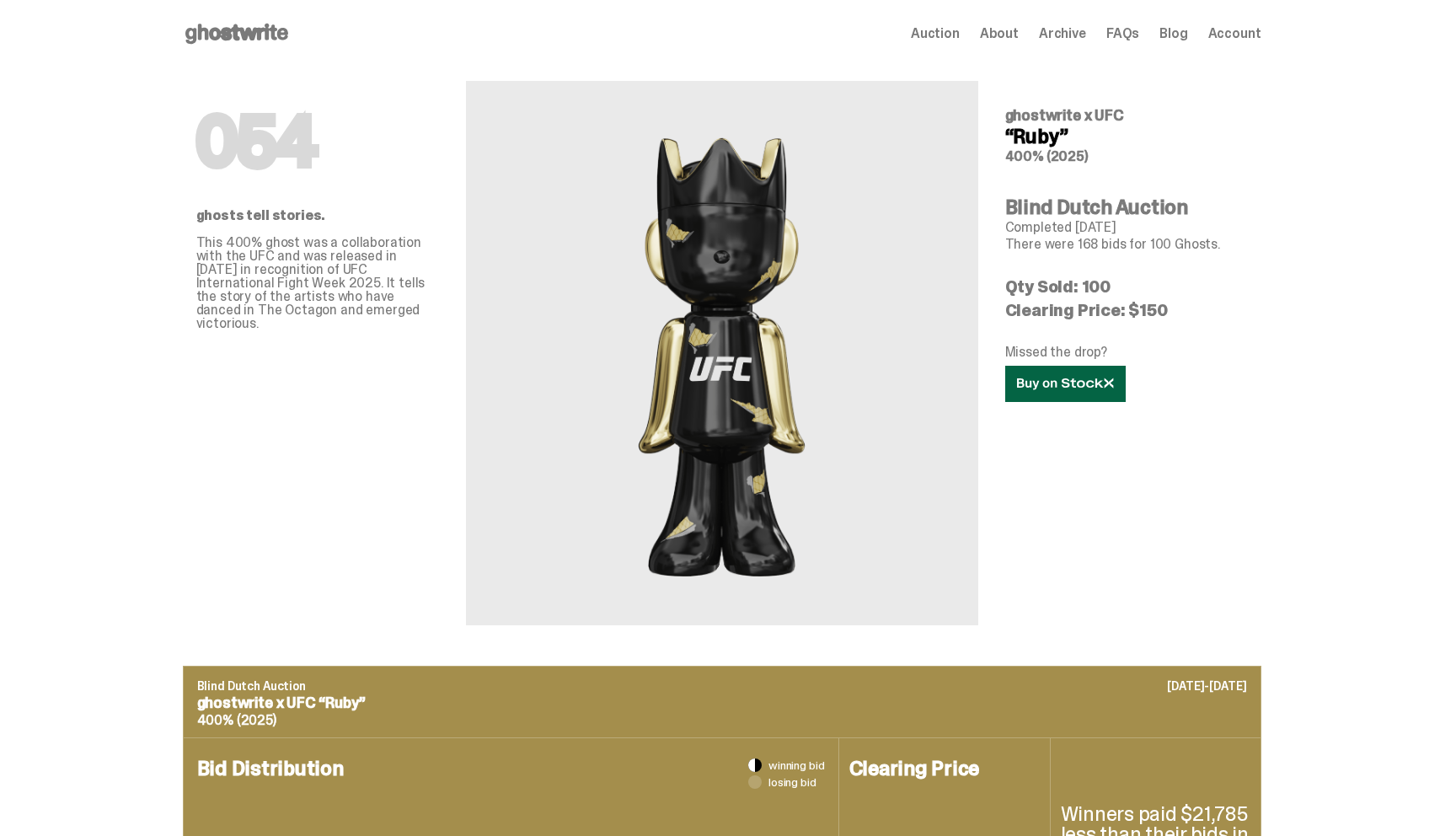
click at [1084, 375] on link at bounding box center [1065, 383] width 120 height 36
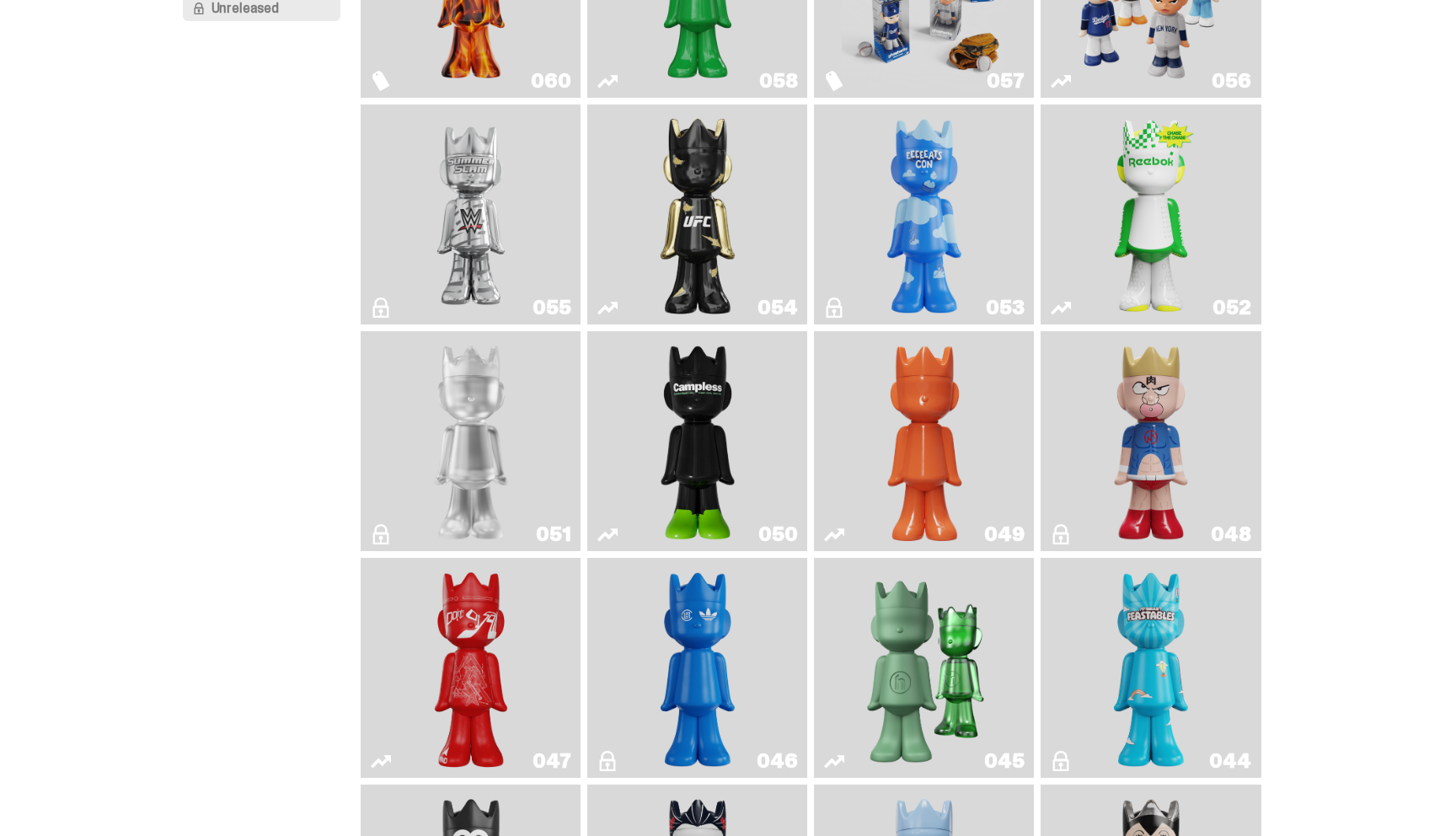
scroll to position [216, 0]
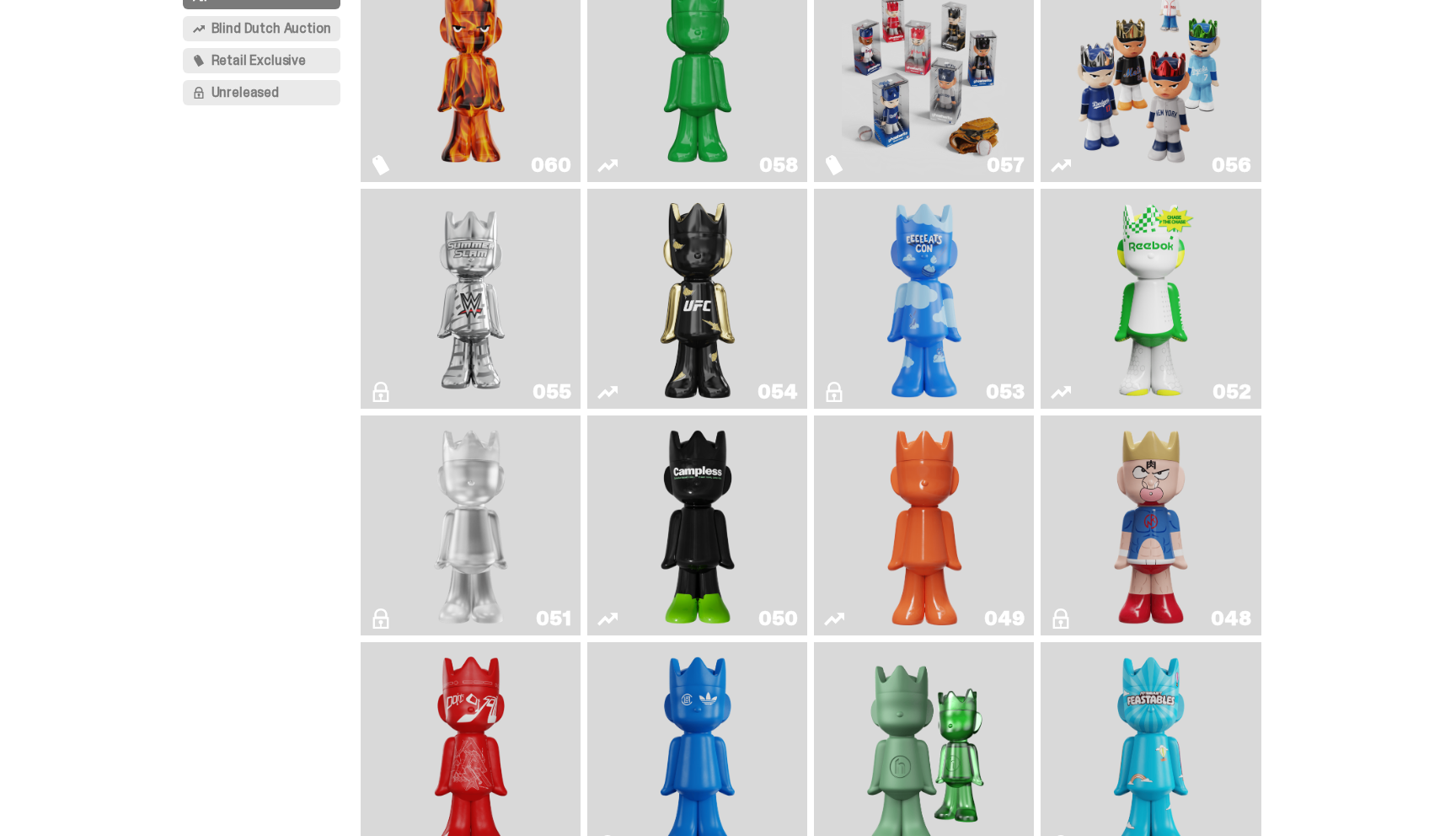
click at [1195, 289] on img "Court Victory" at bounding box center [1151, 298] width 90 height 207
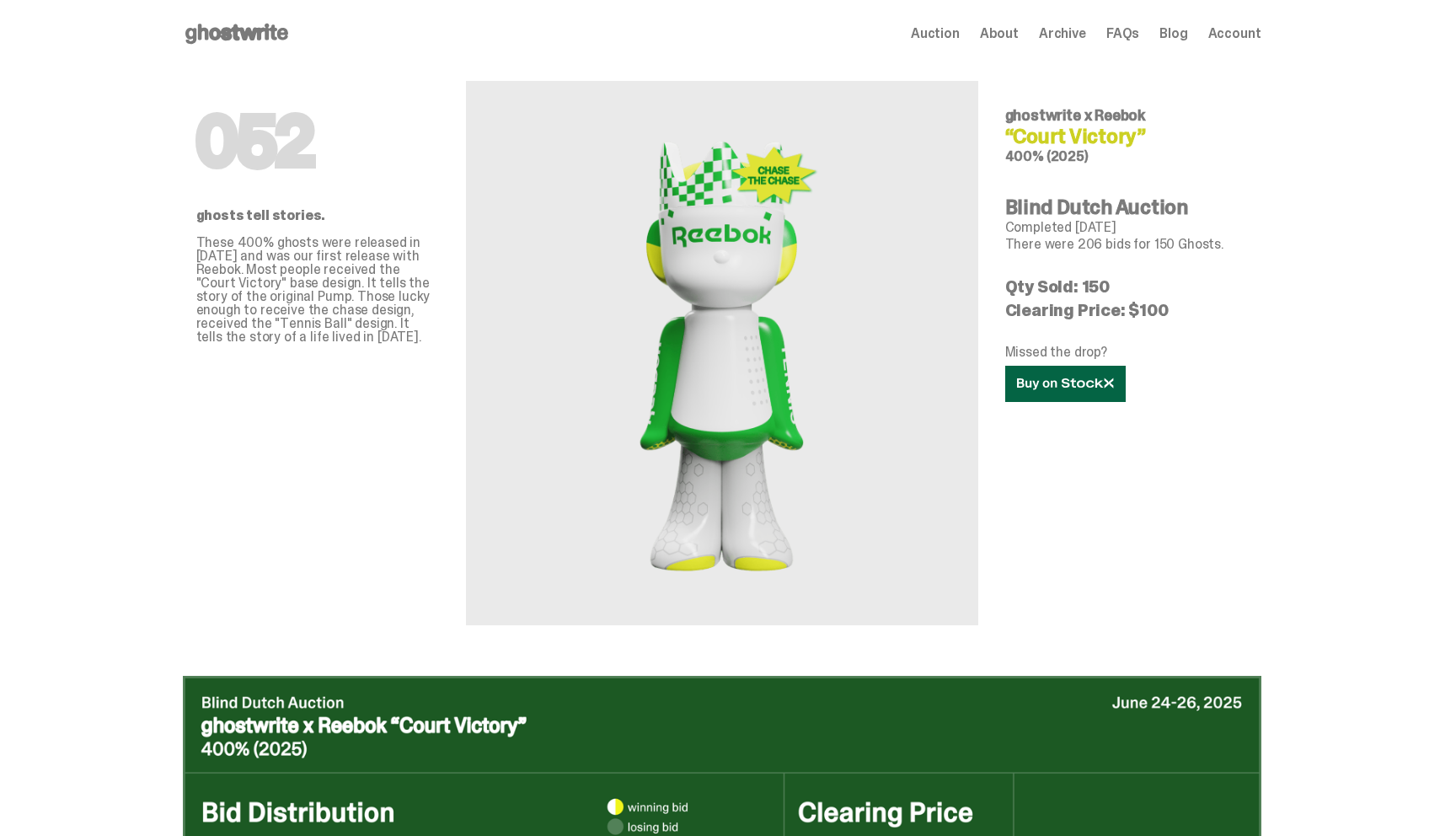
click at [1066, 399] on link at bounding box center [1065, 383] width 120 height 36
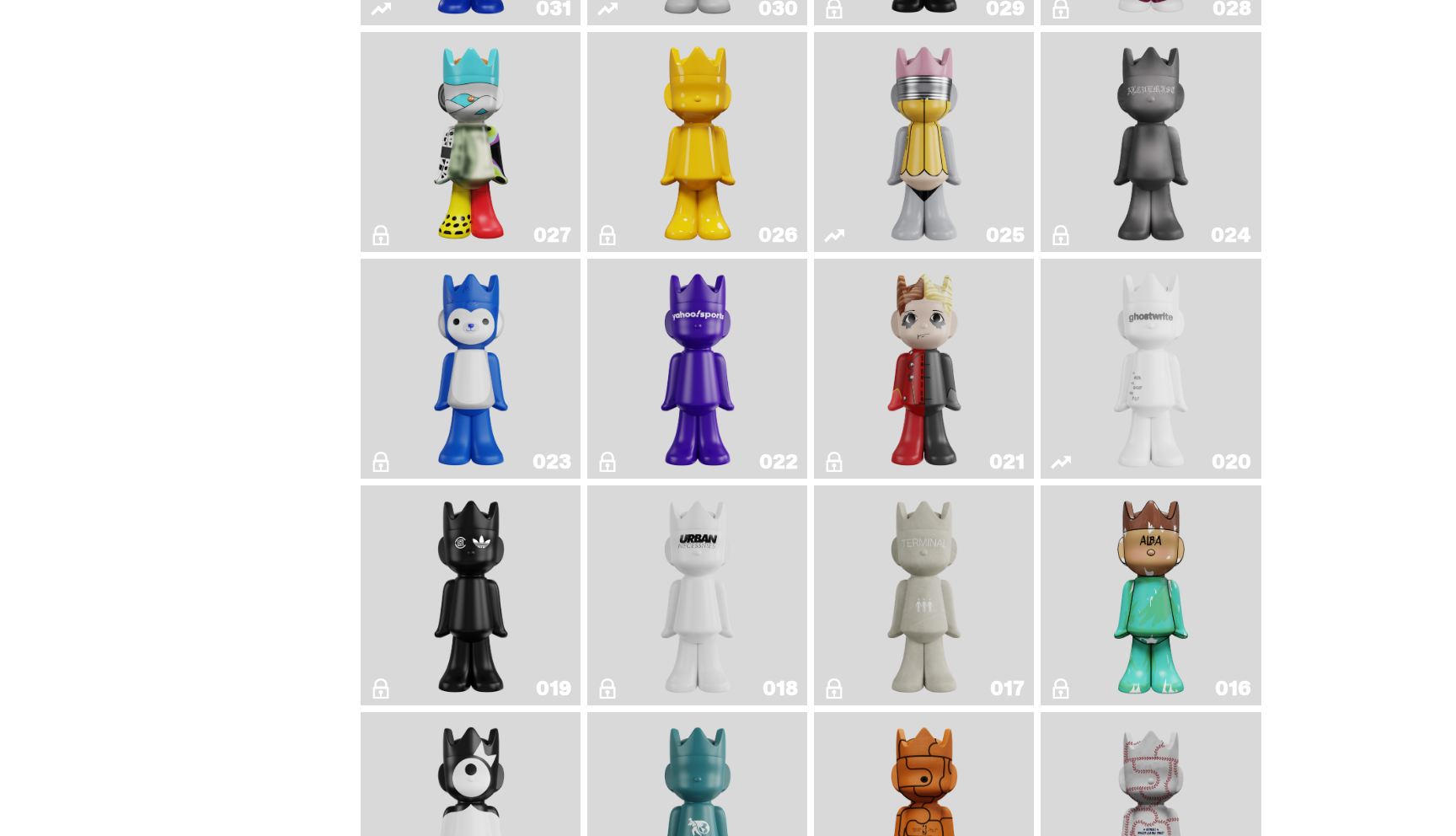
scroll to position [1966, 0]
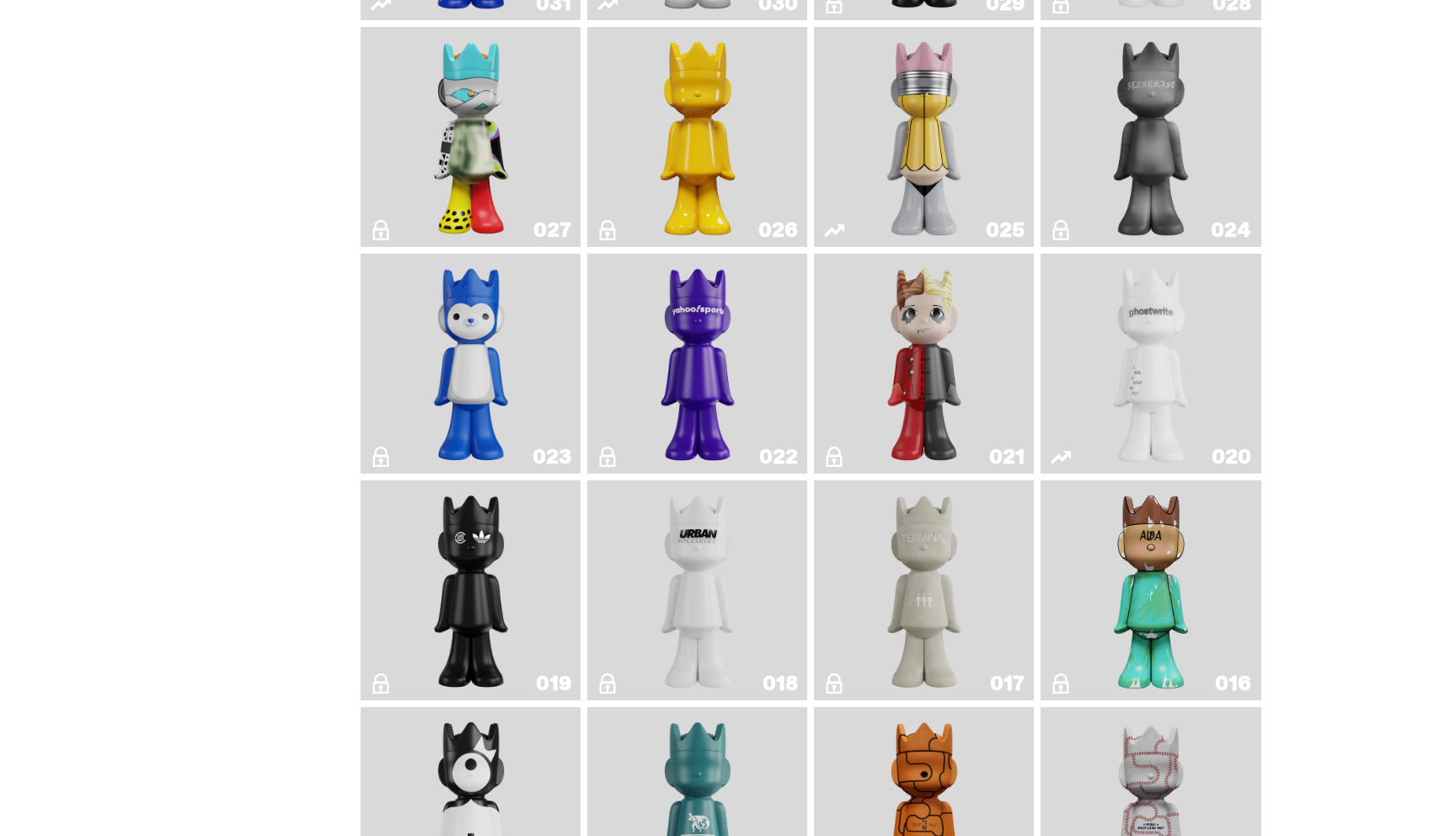
click at [945, 114] on img "No. 2 Pencil" at bounding box center [924, 136] width 116 height 207
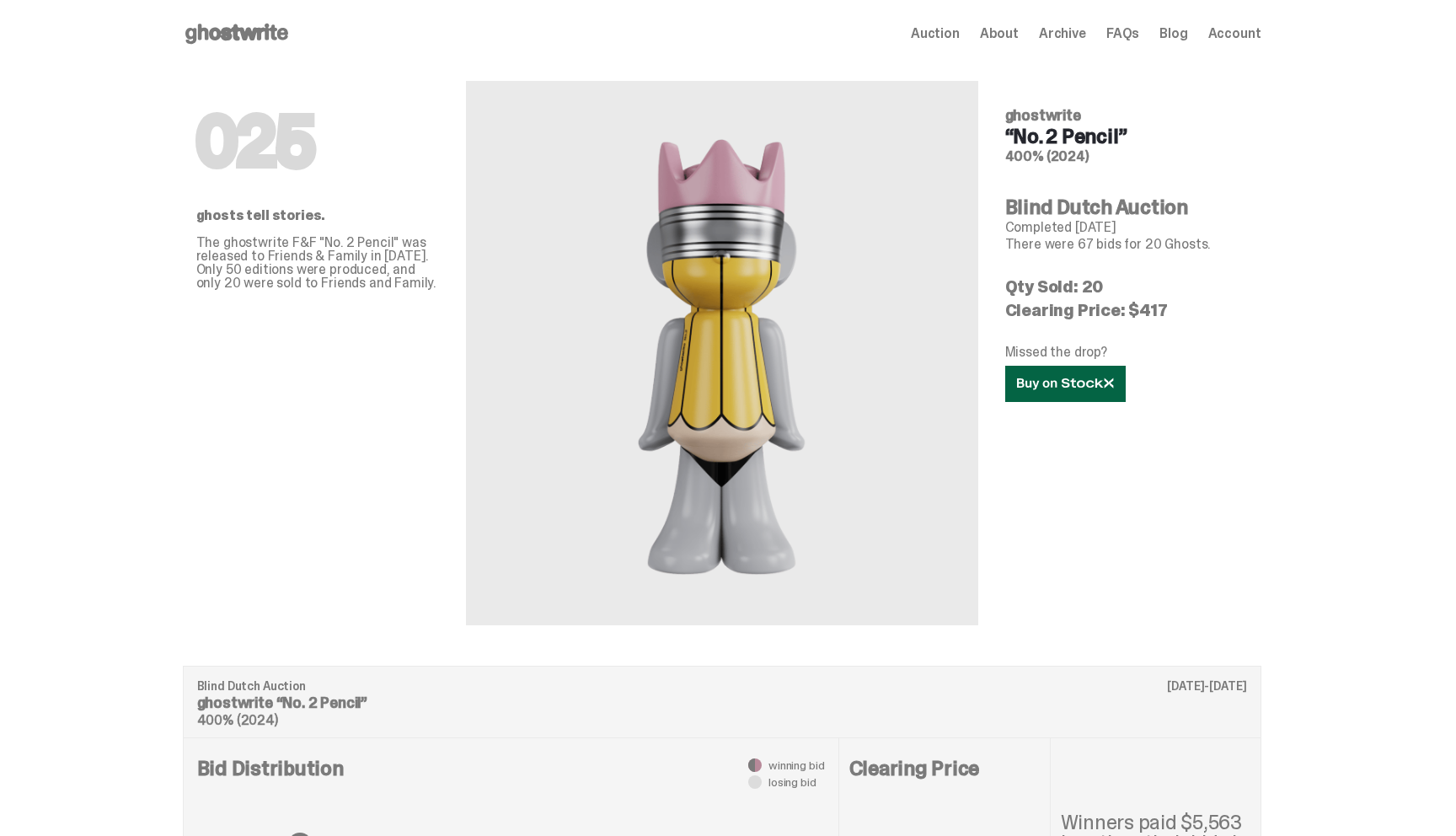
click at [1078, 376] on link at bounding box center [1065, 383] width 120 height 36
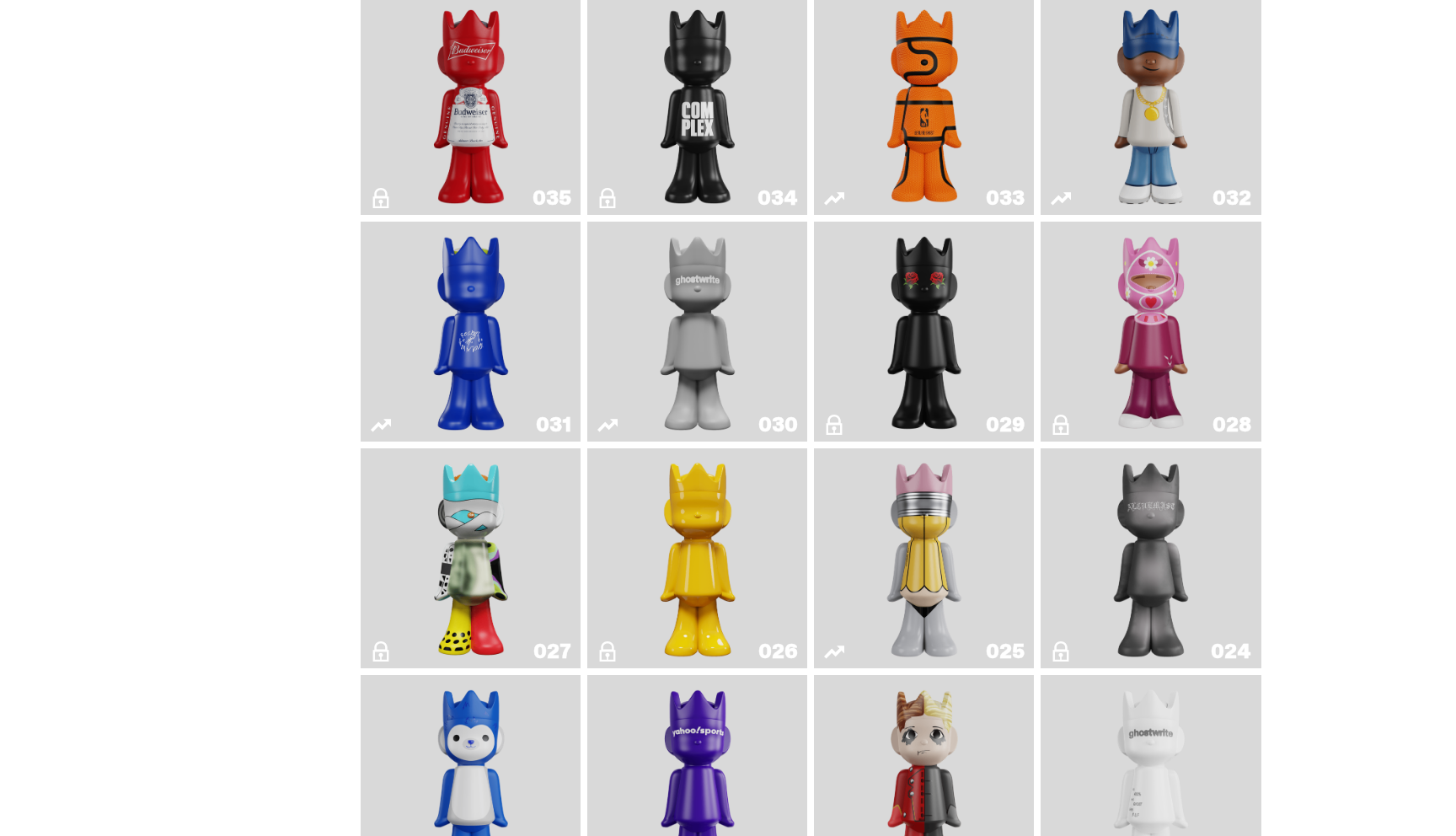
scroll to position [1539, 0]
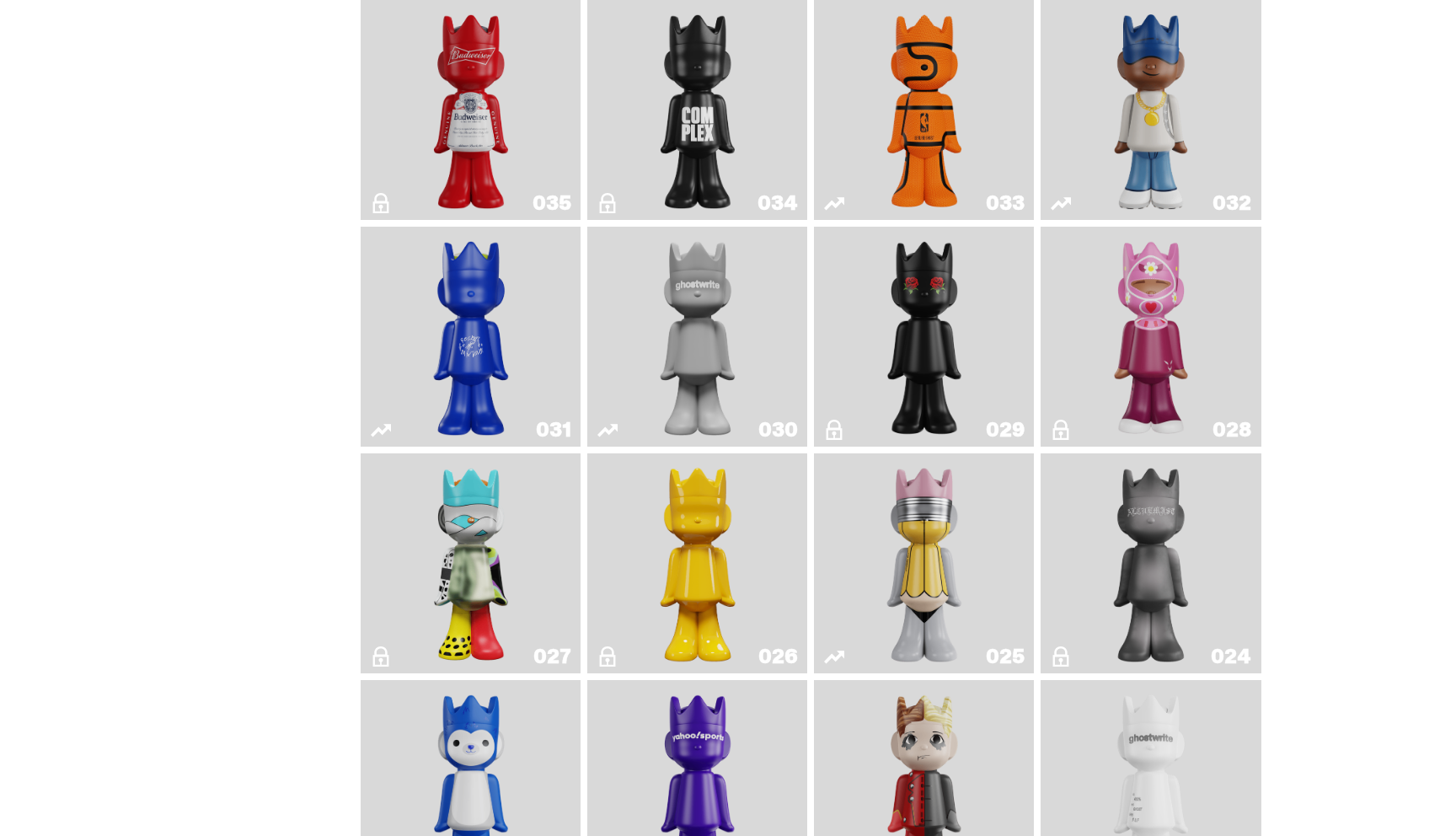
click at [700, 337] on img "One" at bounding box center [698, 337] width 116 height 207
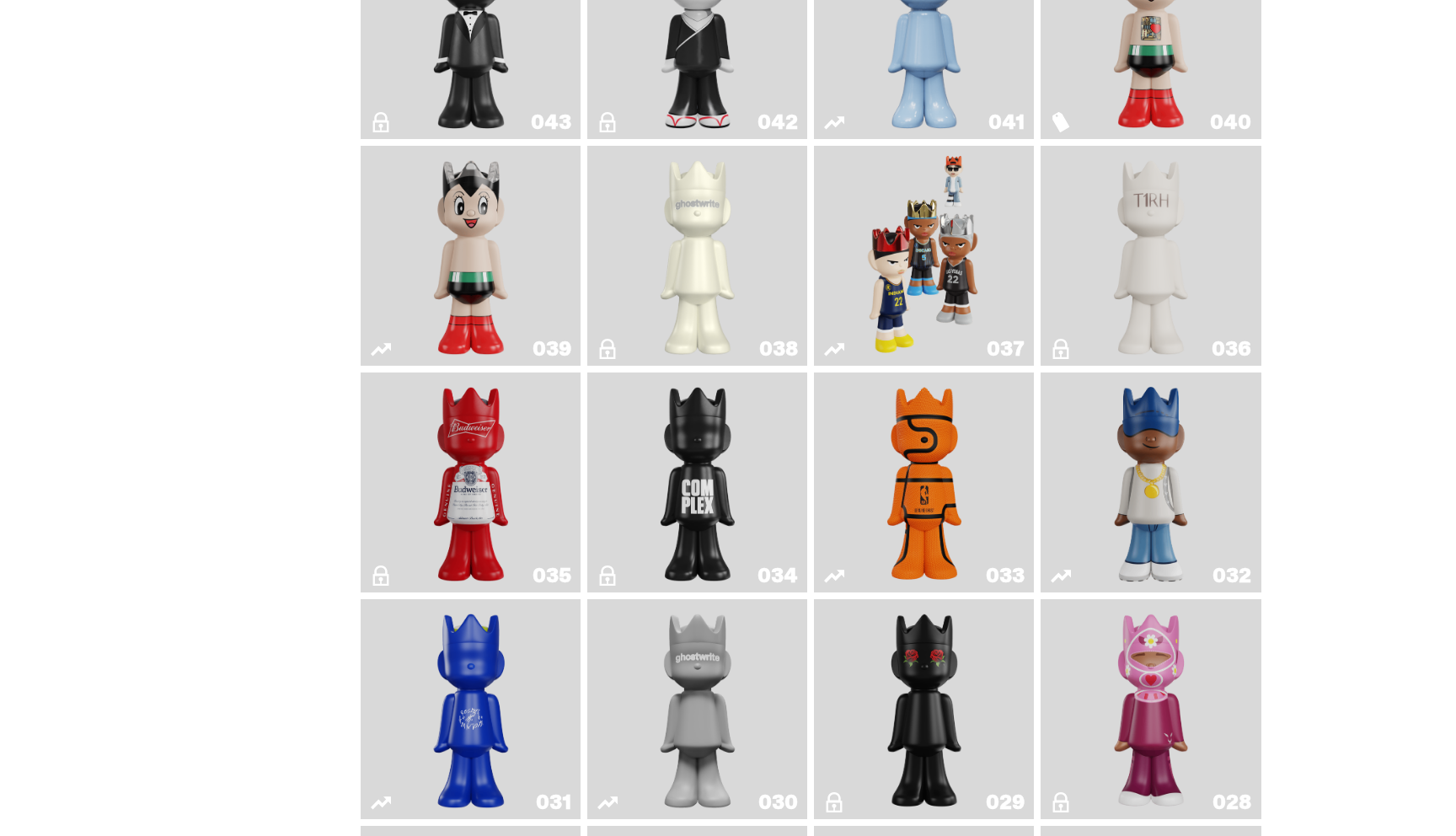
scroll to position [1165, 0]
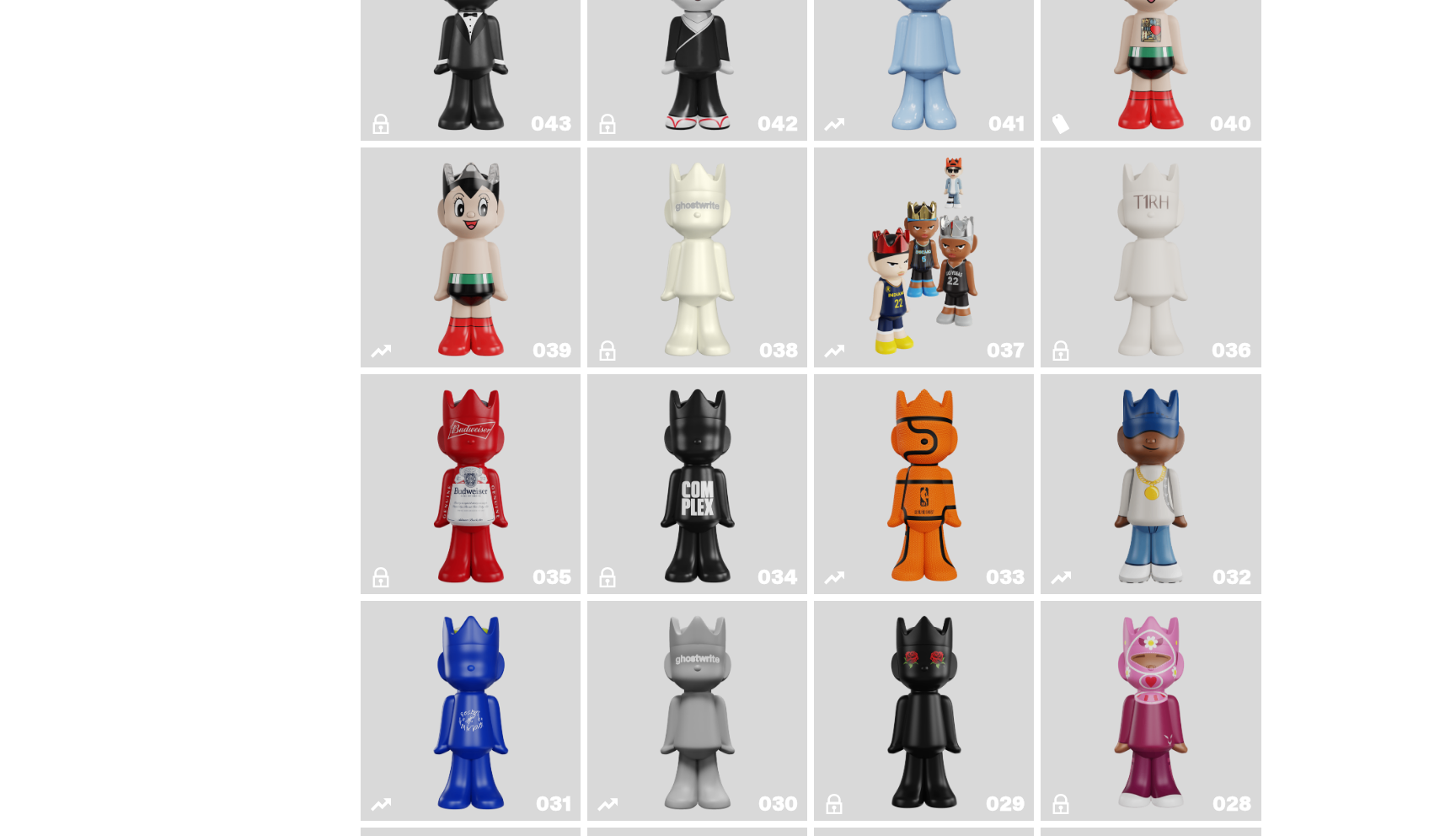
click at [941, 476] on img "Game Ball" at bounding box center [924, 483] width 90 height 207
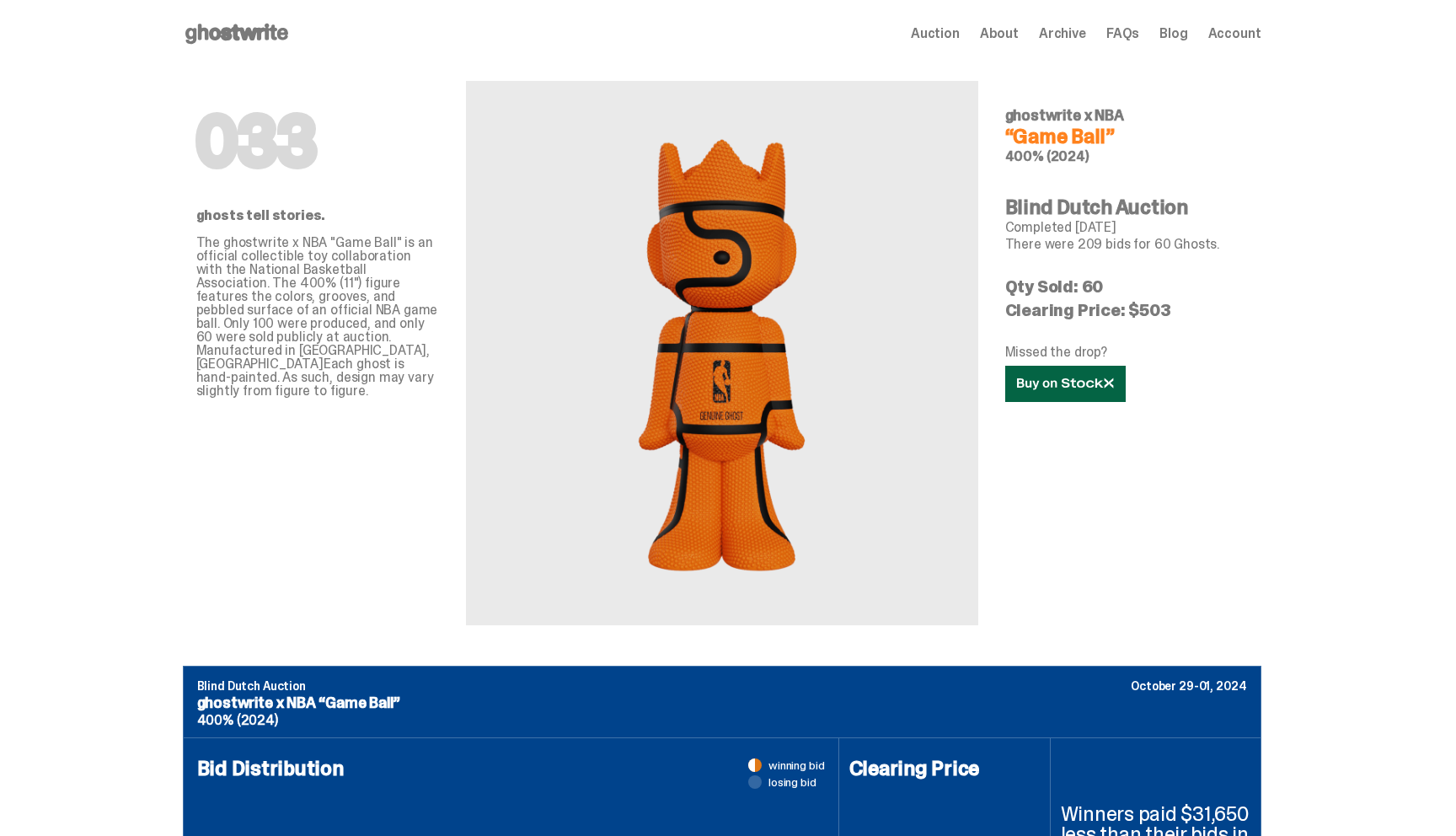
click at [1064, 378] on icon at bounding box center [1065, 383] width 97 height 12
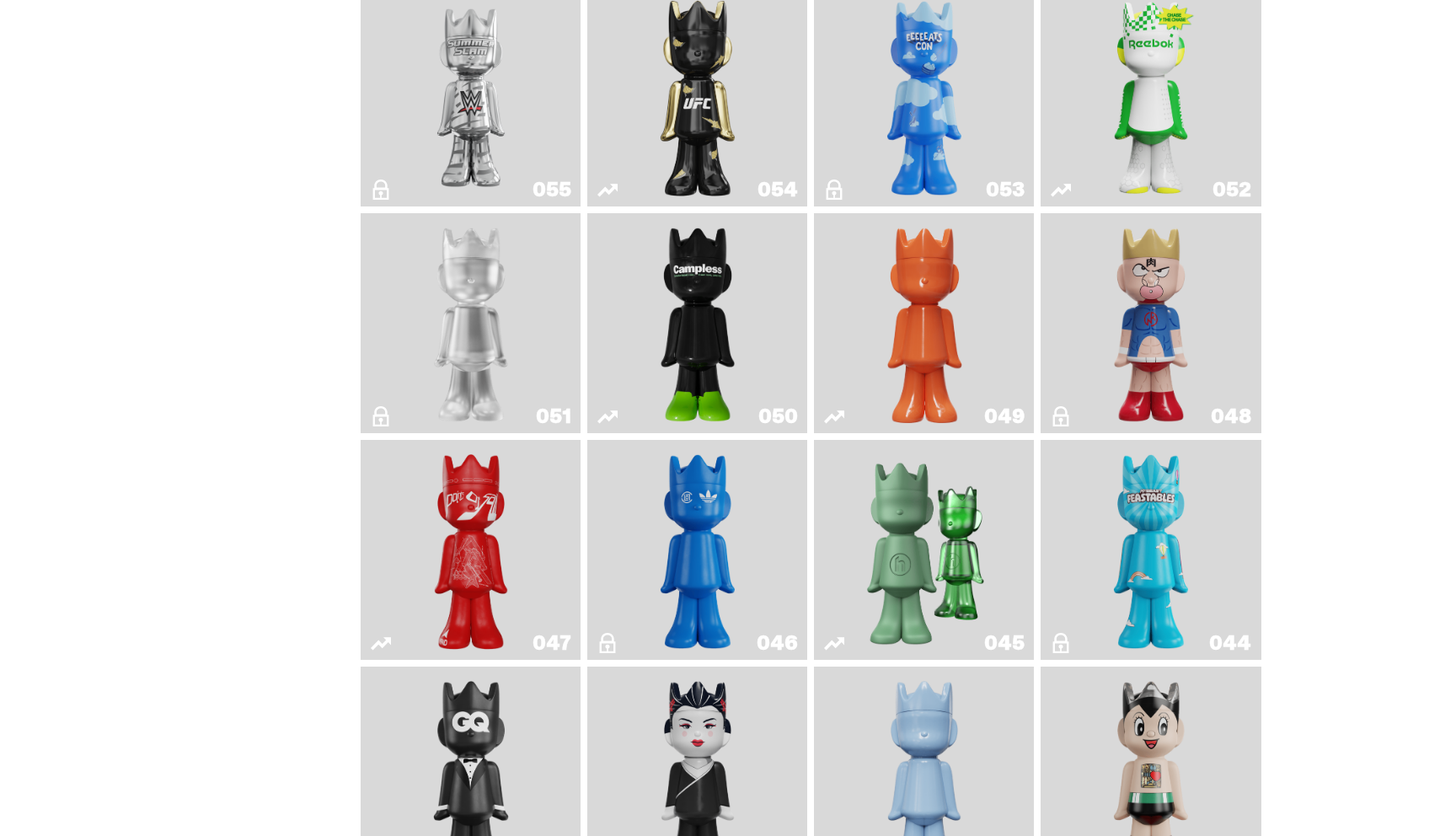
scroll to position [411, 0]
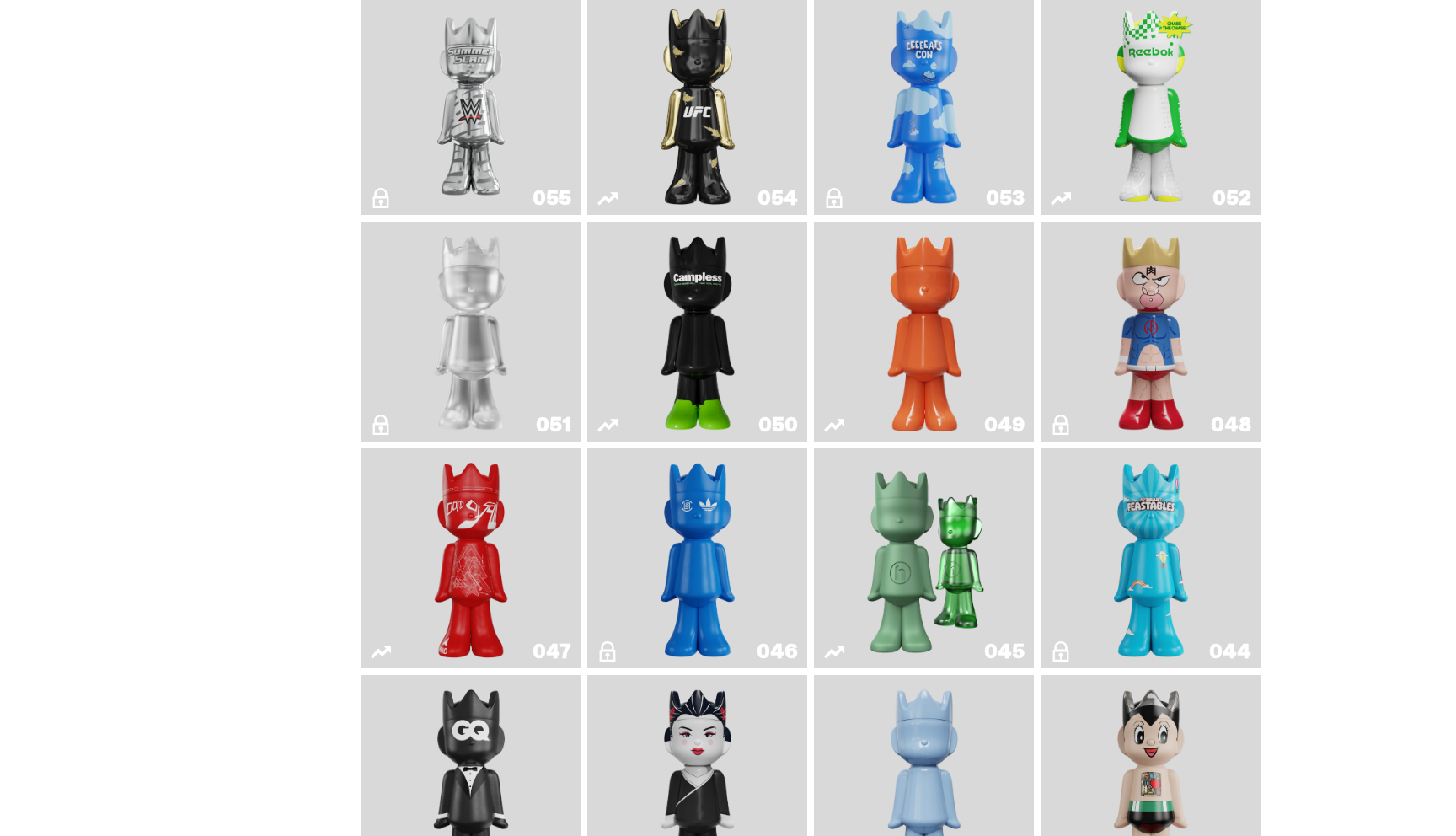
click at [913, 346] on img "Schrödinger's ghost: Orange Vibe" at bounding box center [924, 331] width 90 height 207
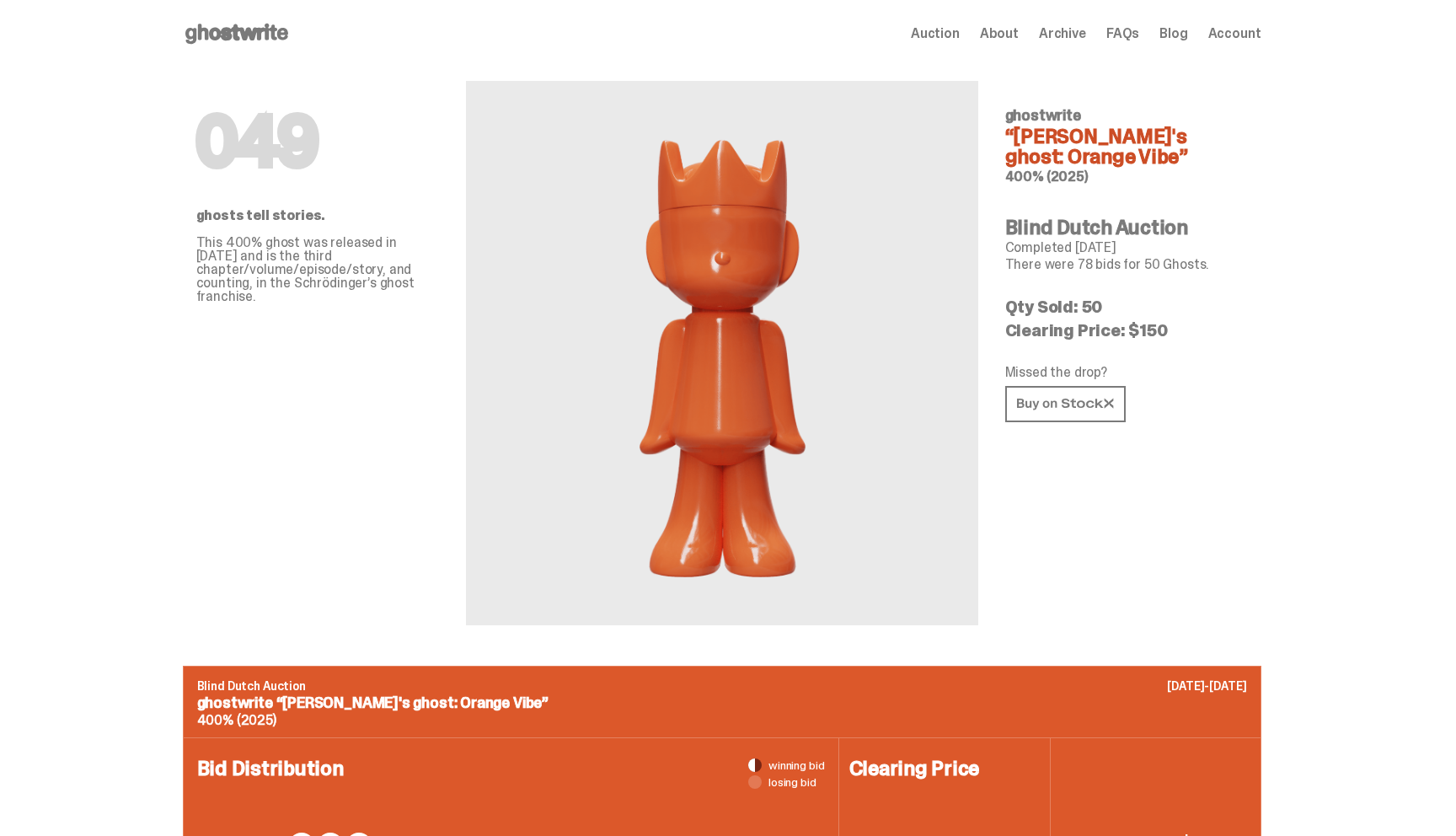
click at [1086, 428] on div "049 ghostwrite “Schrödinger's ghost: Orange Vibe” 400% (2025) Blind Dutch Aucti…" at bounding box center [1126, 346] width 243 height 558
click at [1086, 413] on link at bounding box center [1065, 403] width 120 height 36
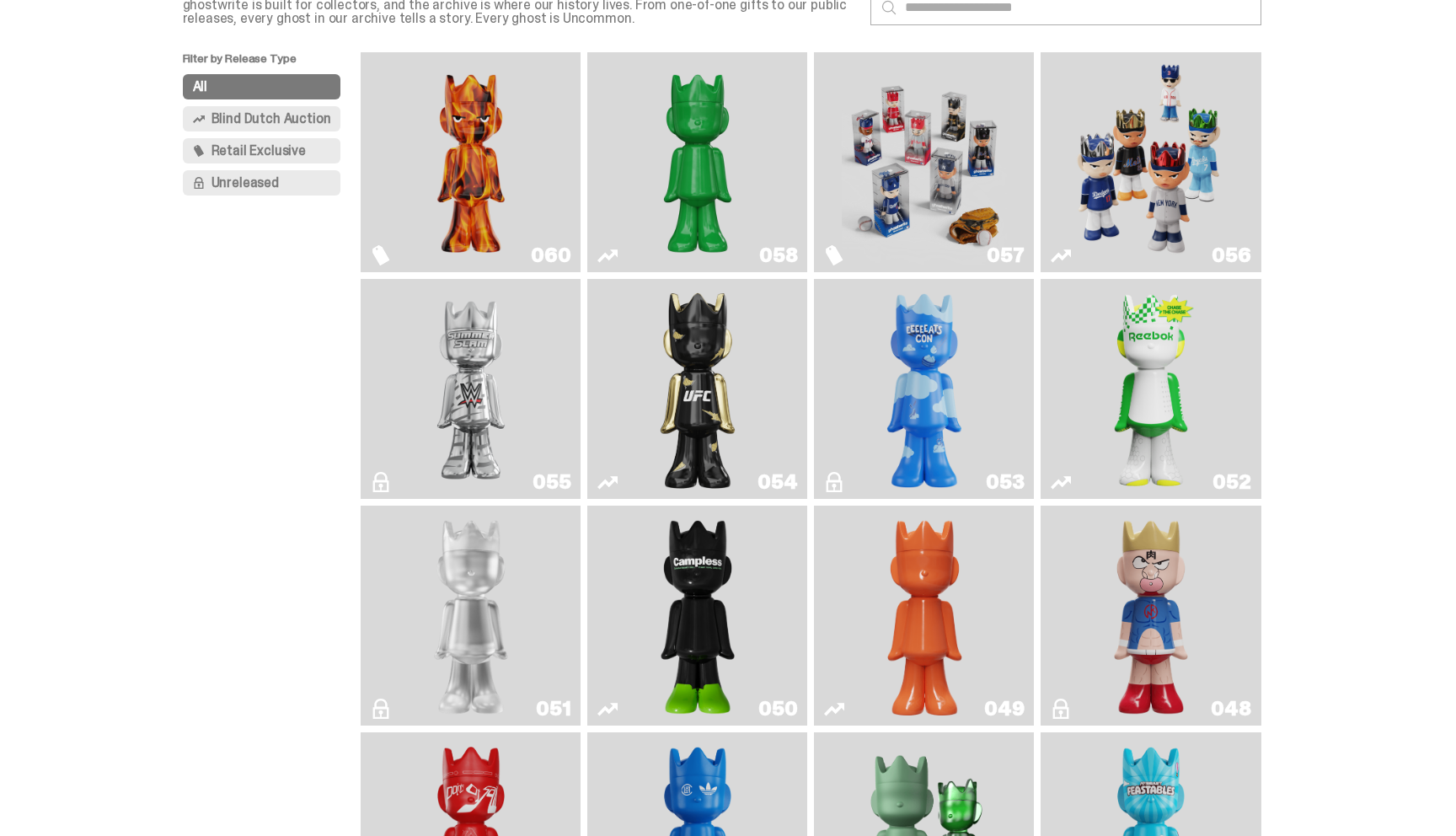
scroll to position [127, 0]
click at [1157, 140] on img "Game Face (2025)" at bounding box center [1151, 161] width 165 height 207
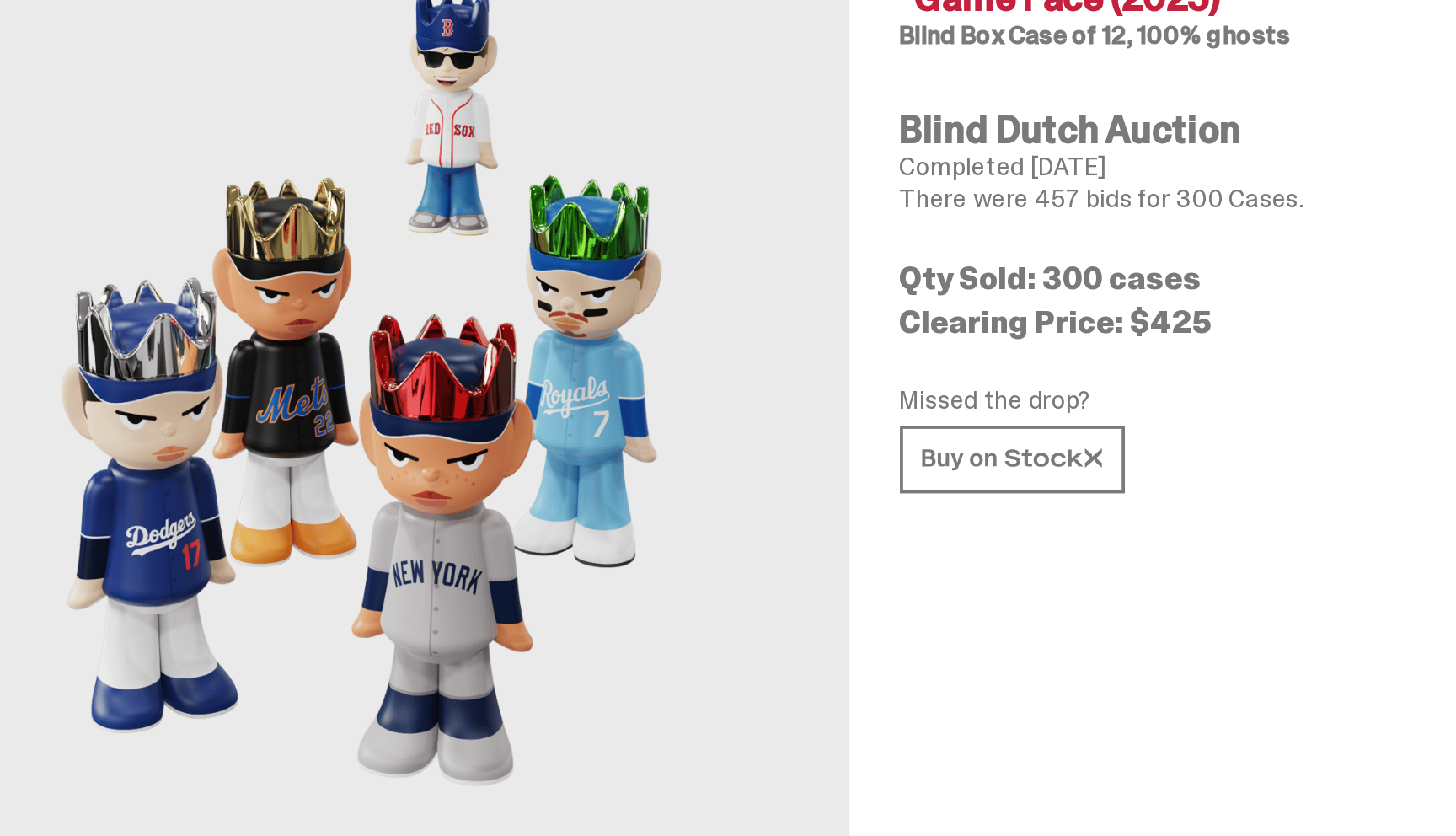
drag, startPoint x: 1131, startPoint y: 311, endPoint x: 1180, endPoint y: 311, distance: 49.0
click at [1180, 311] on p "Clearing Price: $425" at bounding box center [1126, 309] width 243 height 17
